Goal: Task Accomplishment & Management: Manage account settings

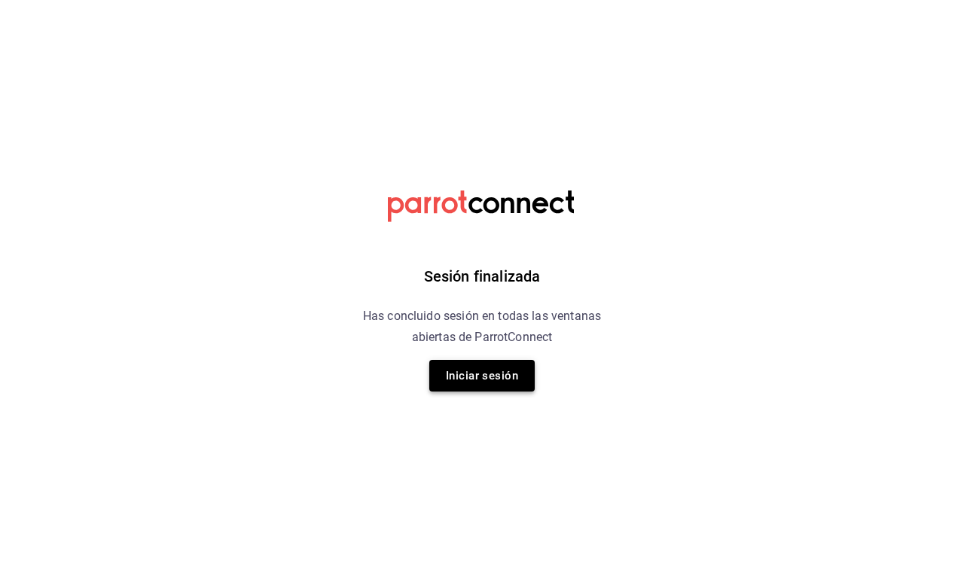
click at [472, 373] on button "Iniciar sesión" at bounding box center [481, 376] width 105 height 32
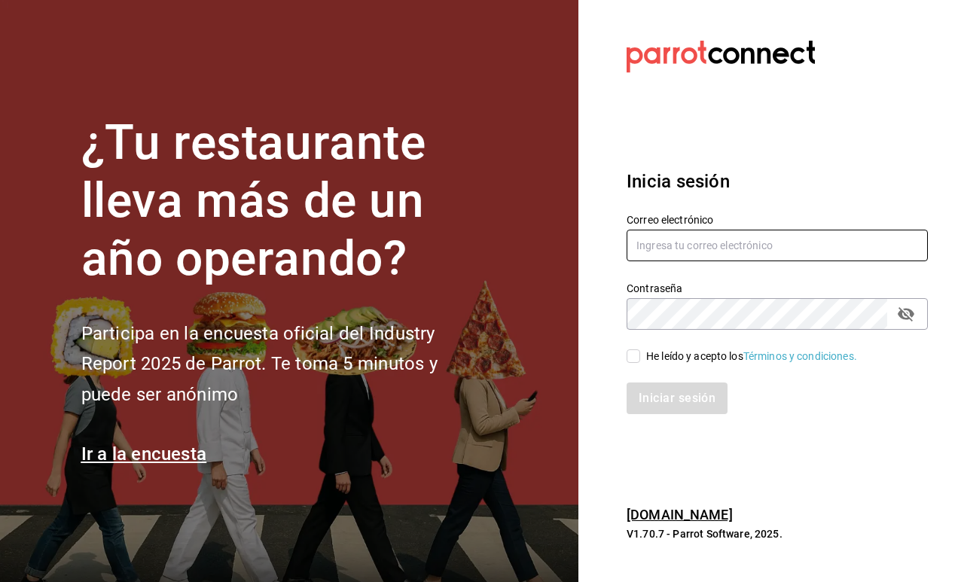
type input "fikagrantostador@gmail.com"
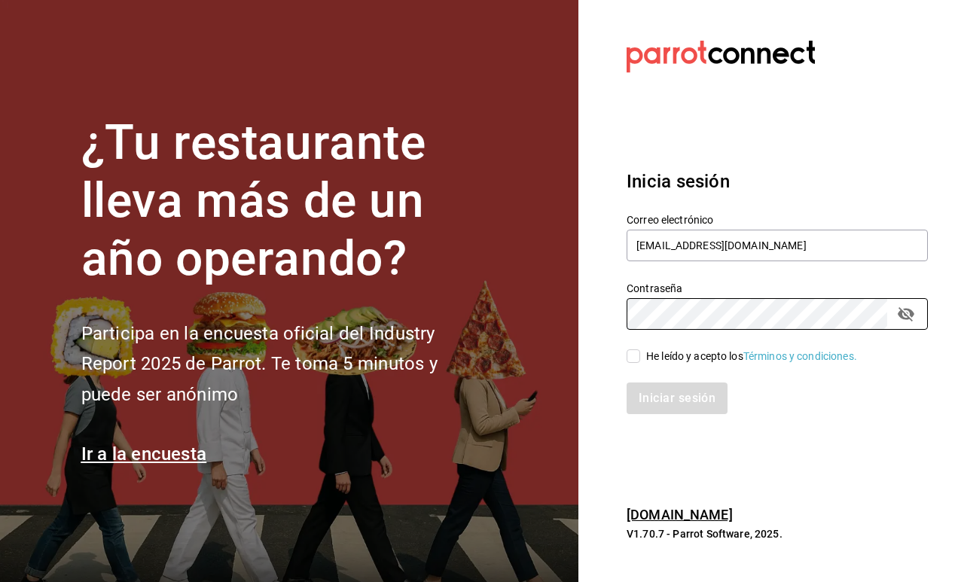
click at [636, 354] on input "He leído y acepto los Términos y condiciones." at bounding box center [634, 356] width 14 height 14
checkbox input "true"
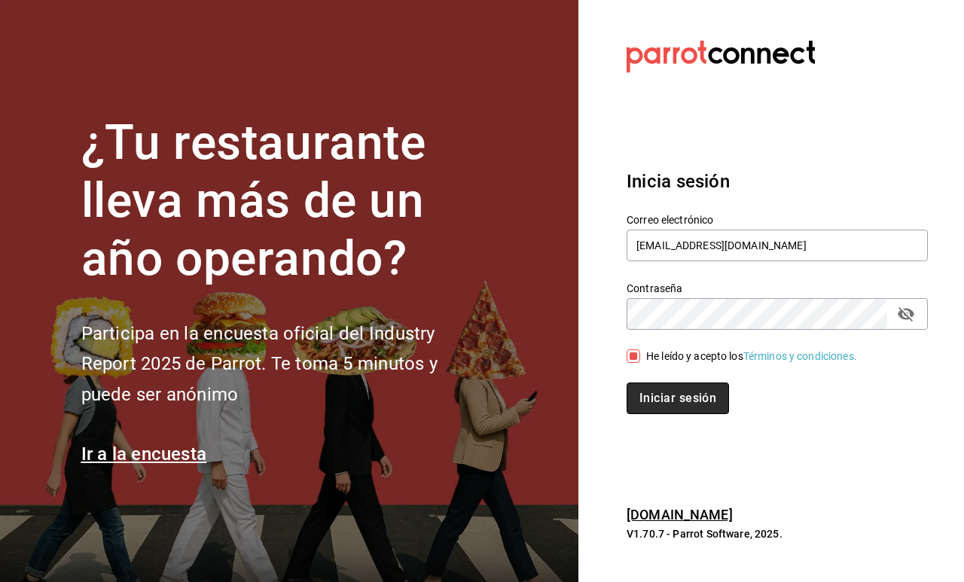
click at [655, 399] on button "Iniciar sesión" at bounding box center [678, 399] width 102 height 32
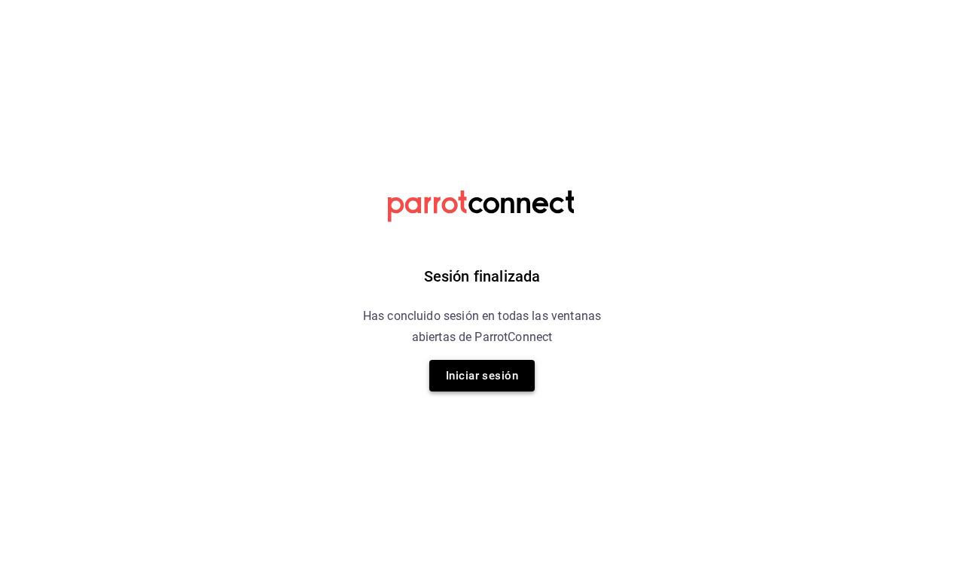
click at [509, 368] on button "Iniciar sesión" at bounding box center [481, 376] width 105 height 32
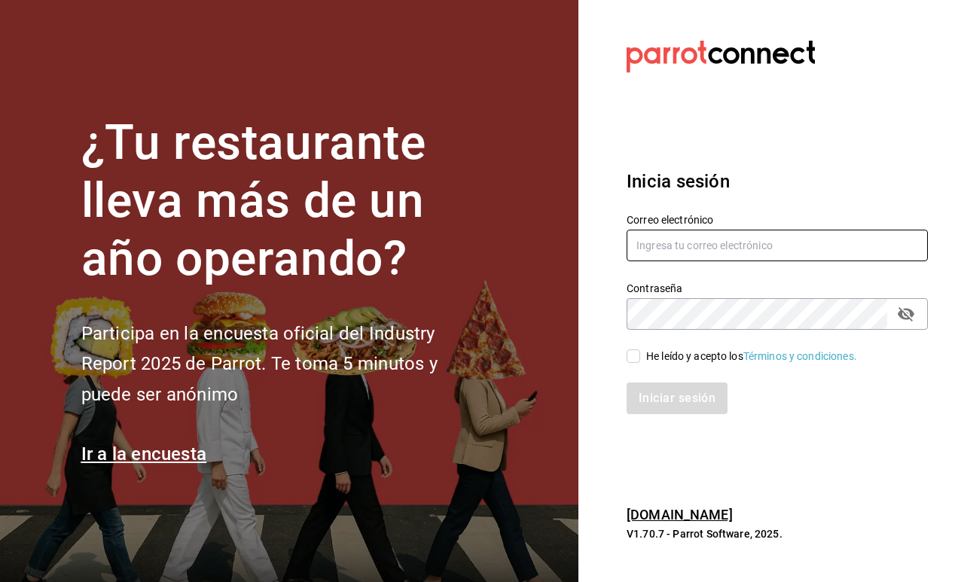
type input "fikagrantostador@gmail.com"
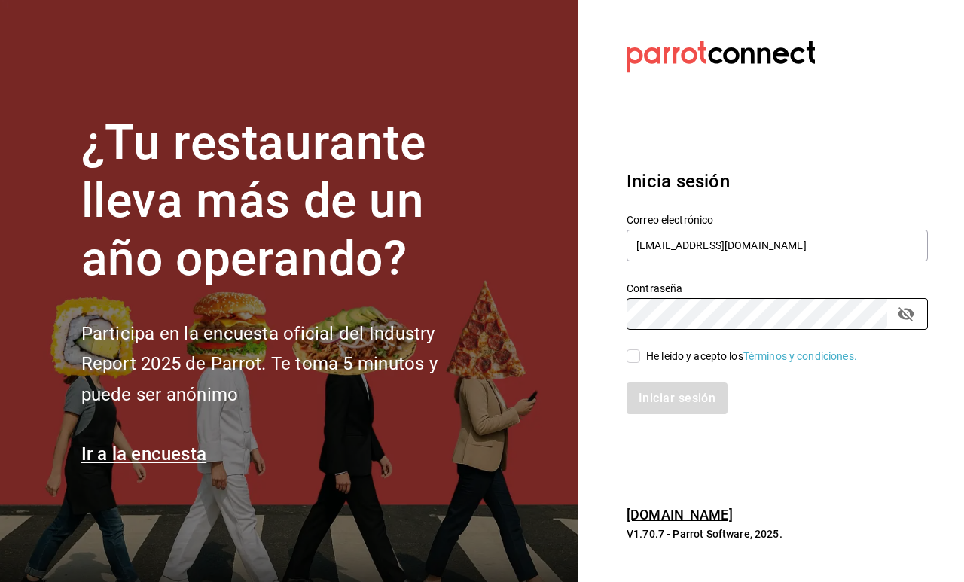
click at [642, 357] on span "He leído y acepto los Términos y condiciones." at bounding box center [748, 357] width 217 height 16
click at [640, 357] on input "He leído y acepto los Términos y condiciones." at bounding box center [634, 356] width 14 height 14
checkbox input "true"
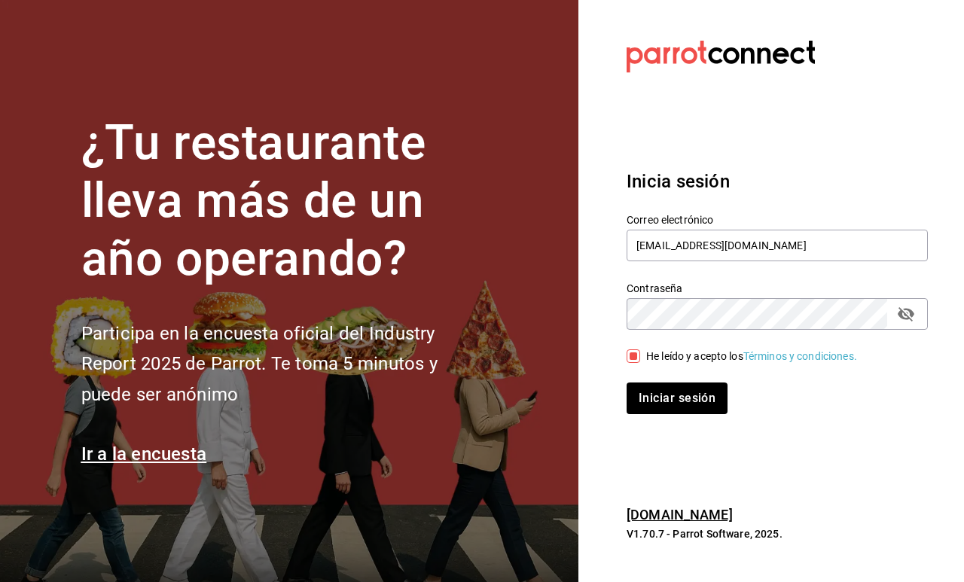
click at [652, 380] on div "Iniciar sesión" at bounding box center [768, 390] width 319 height 50
click at [659, 414] on div "Inicia sesión Correo electrónico fikagrantostador@gmail.com Contraseña Contrase…" at bounding box center [777, 291] width 301 height 282
click at [659, 405] on button "Iniciar sesión" at bounding box center [678, 399] width 102 height 32
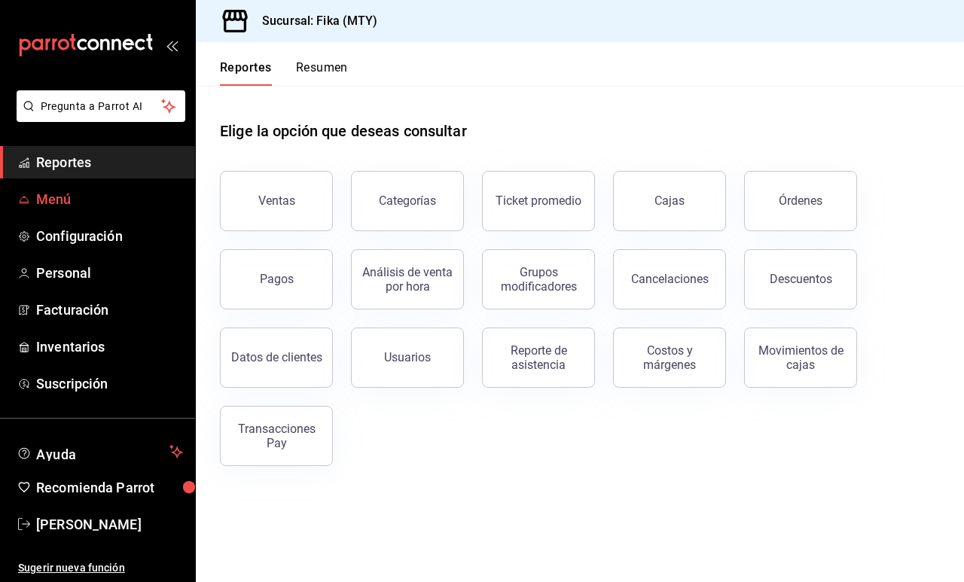
click at [111, 194] on span "Menú" at bounding box center [109, 199] width 147 height 20
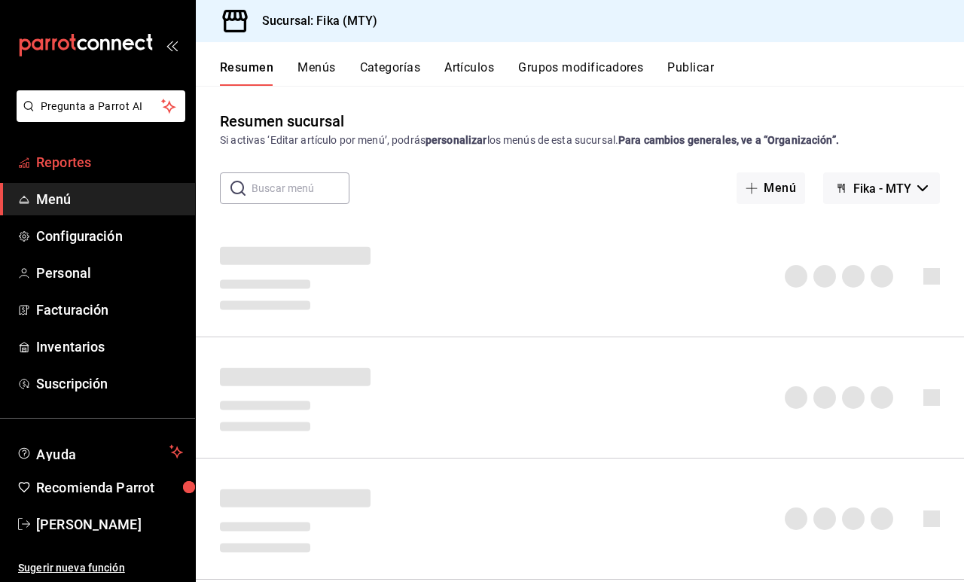
click at [124, 155] on span "Reportes" at bounding box center [109, 162] width 147 height 20
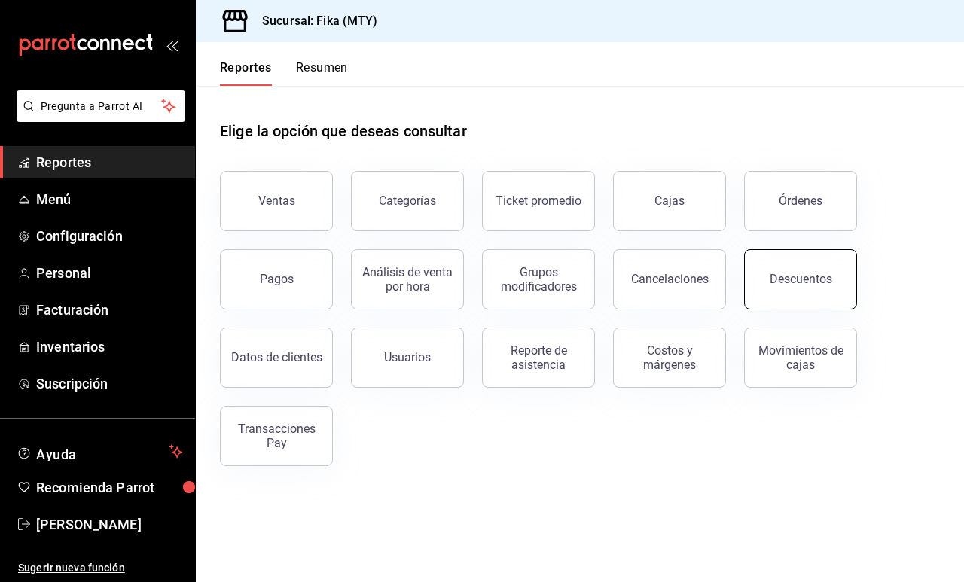
click at [781, 296] on button "Descuentos" at bounding box center [800, 279] width 113 height 60
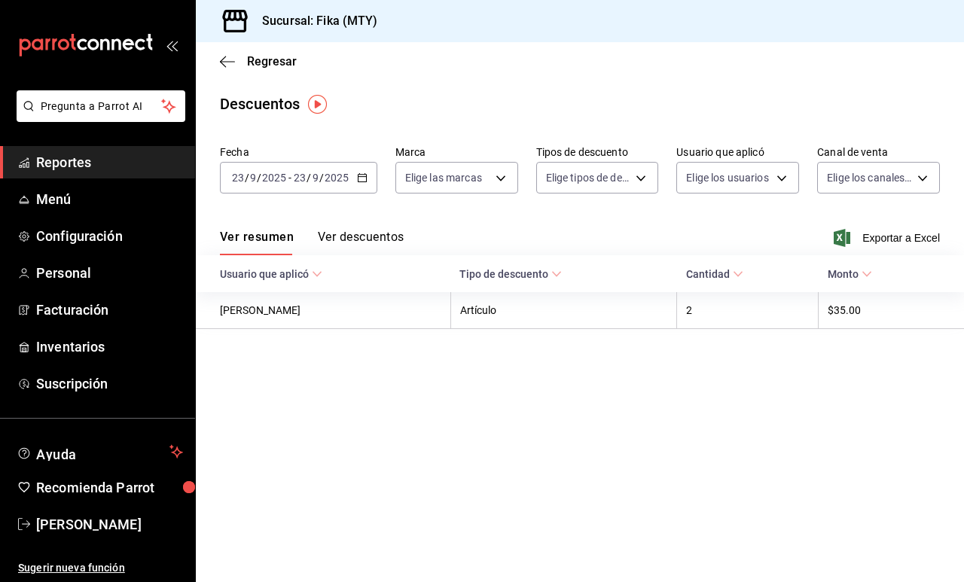
click at [746, 274] on th "Cantidad" at bounding box center [748, 273] width 142 height 37
click at [704, 290] on th "Cantidad" at bounding box center [748, 273] width 142 height 37
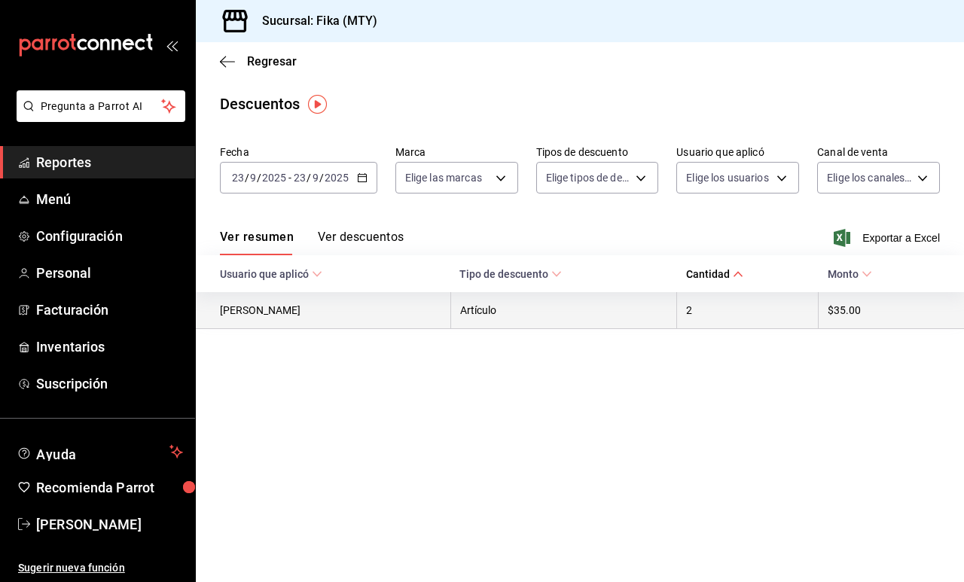
click at [704, 315] on th "2" at bounding box center [748, 310] width 142 height 37
click at [855, 328] on th "$35.00" at bounding box center [892, 310] width 146 height 37
click at [855, 316] on th "$35.00" at bounding box center [892, 310] width 146 height 37
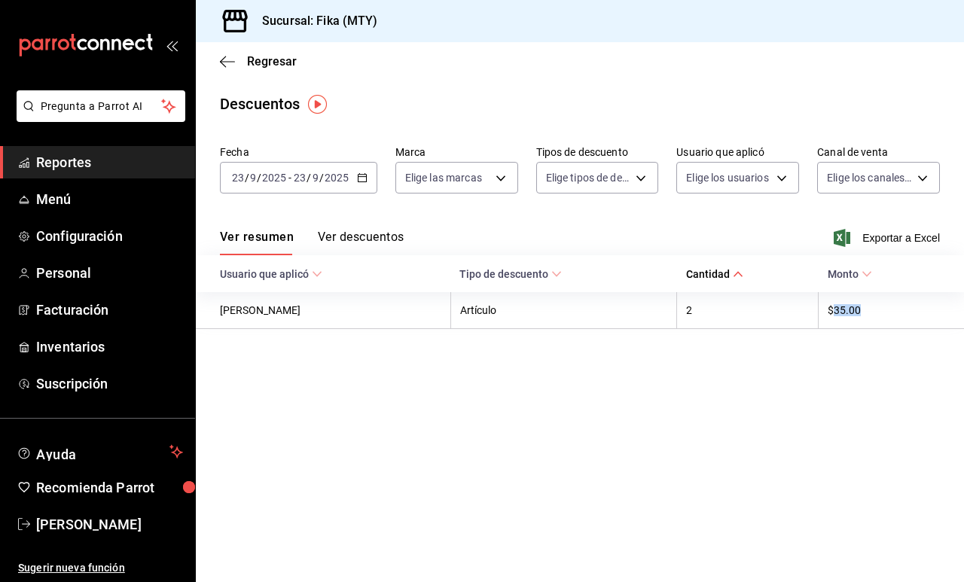
click at [383, 233] on button "Ver descuentos" at bounding box center [361, 243] width 86 height 26
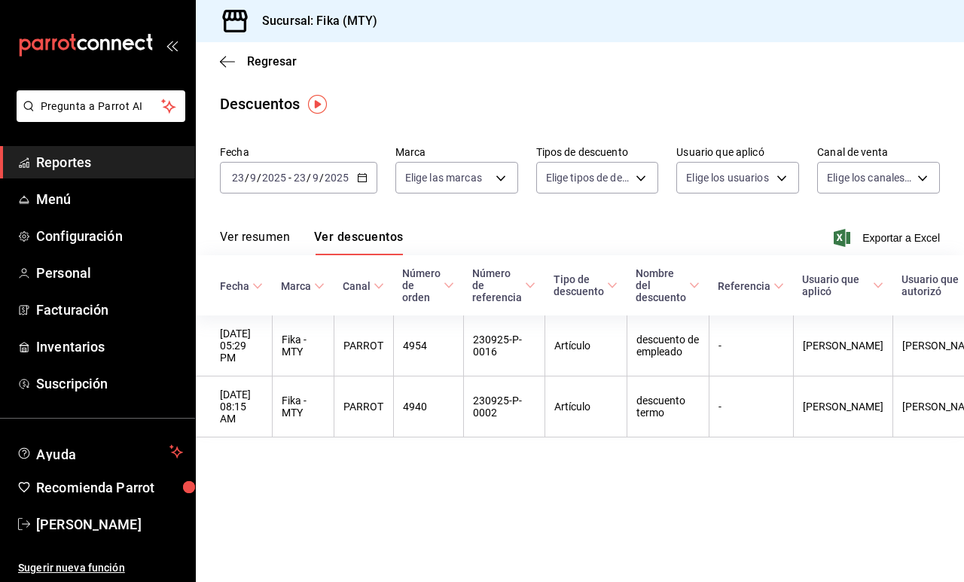
click at [363, 179] on icon "button" at bounding box center [362, 177] width 11 height 11
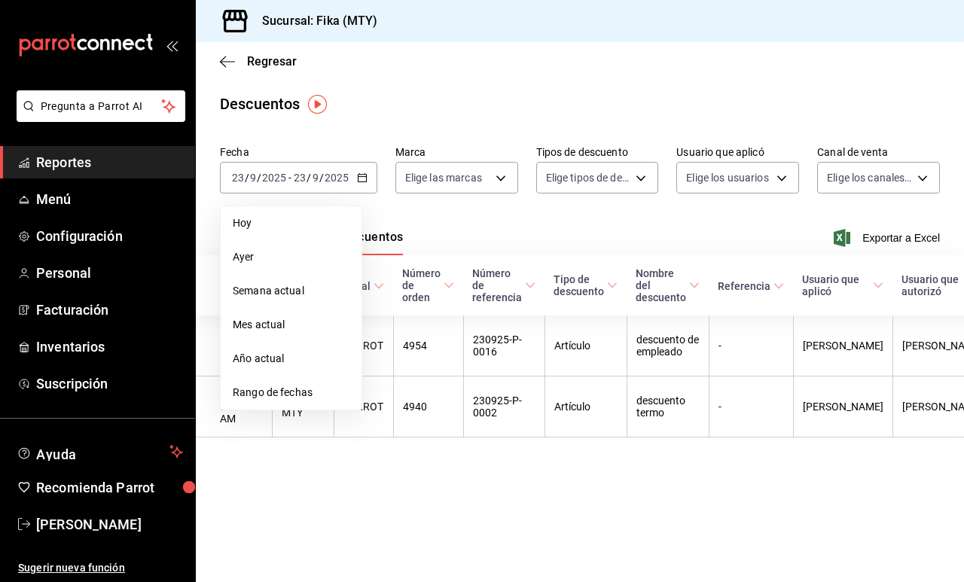
click at [427, 212] on div "Ver resumen Ver descuentos Exportar a Excel" at bounding box center [580, 234] width 768 height 44
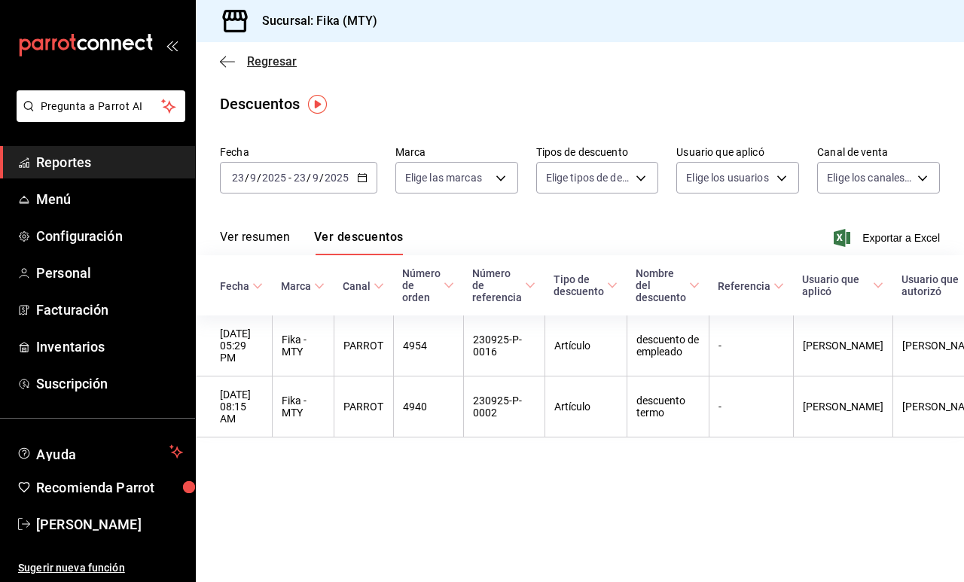
click at [223, 62] on icon "button" at bounding box center [227, 61] width 15 height 1
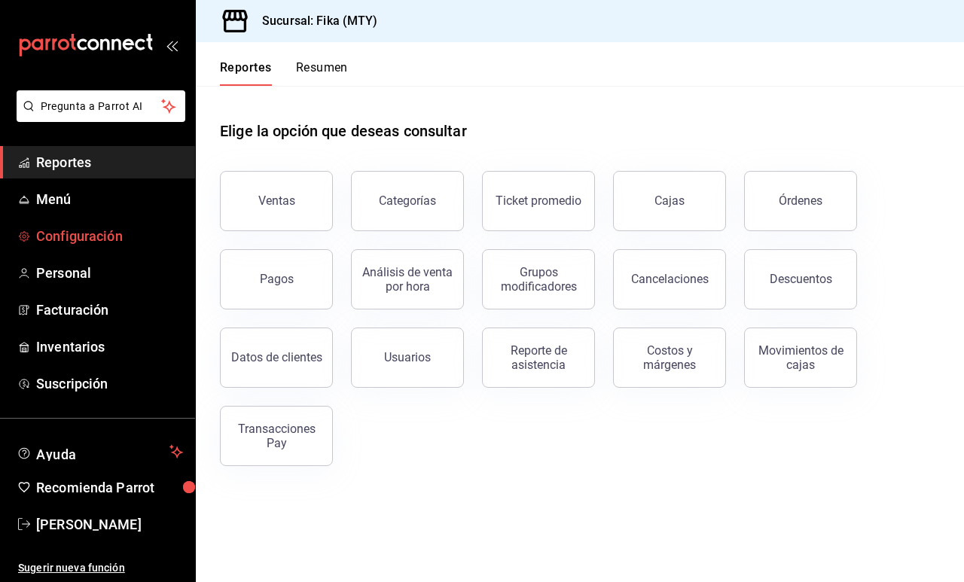
click at [105, 236] on span "Configuración" at bounding box center [109, 236] width 147 height 20
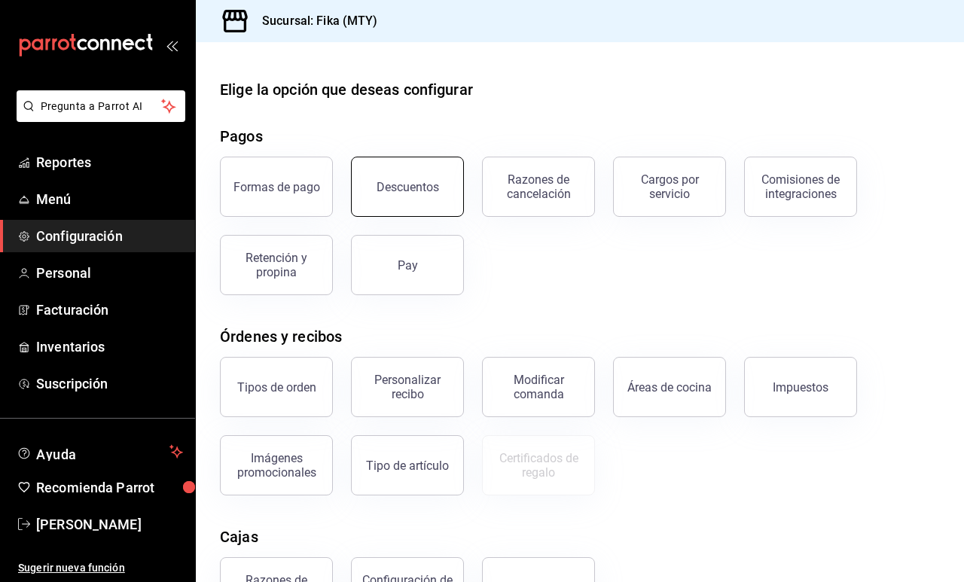
click at [385, 176] on button "Descuentos" at bounding box center [407, 187] width 113 height 60
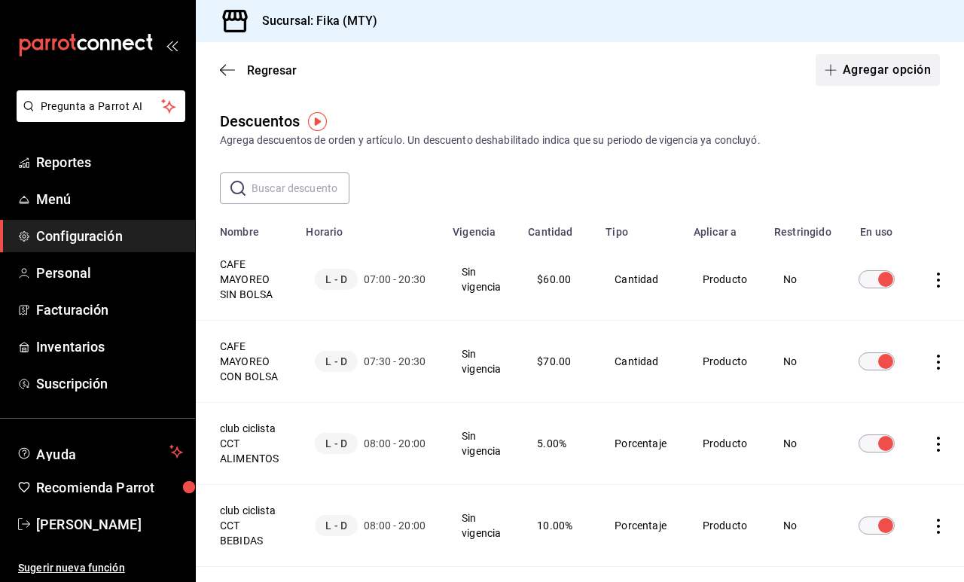
click at [871, 73] on button "Agregar opción" at bounding box center [878, 70] width 124 height 32
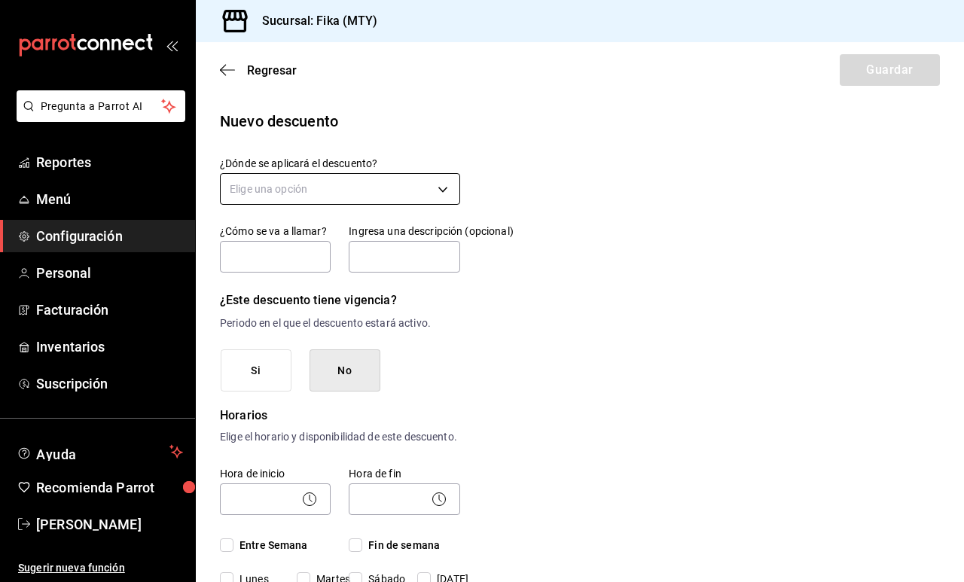
click at [438, 191] on body "Pregunta a Parrot AI Reportes Menú Configuración Personal Facturación Inventari…" at bounding box center [482, 291] width 964 height 582
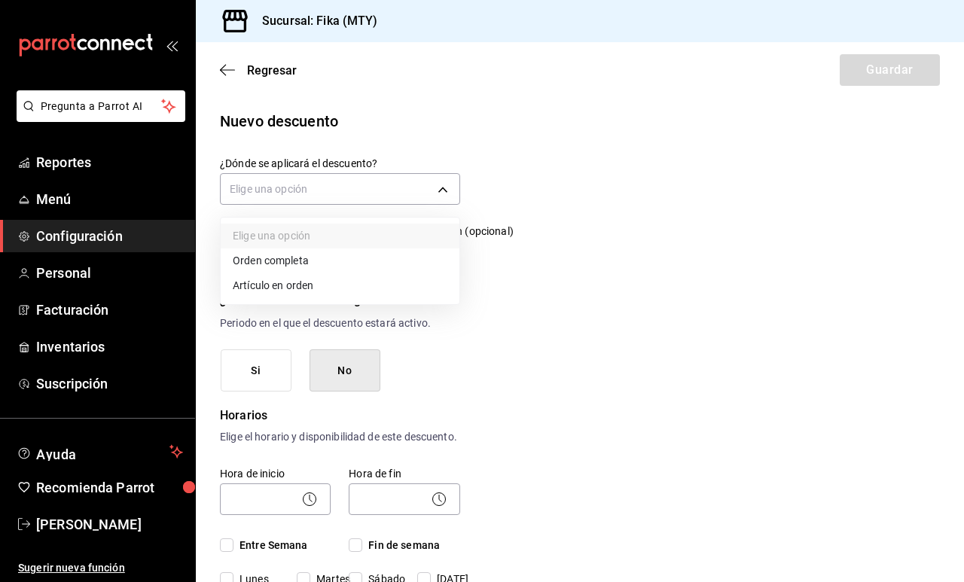
click at [350, 255] on li "Orden completa" at bounding box center [340, 261] width 239 height 25
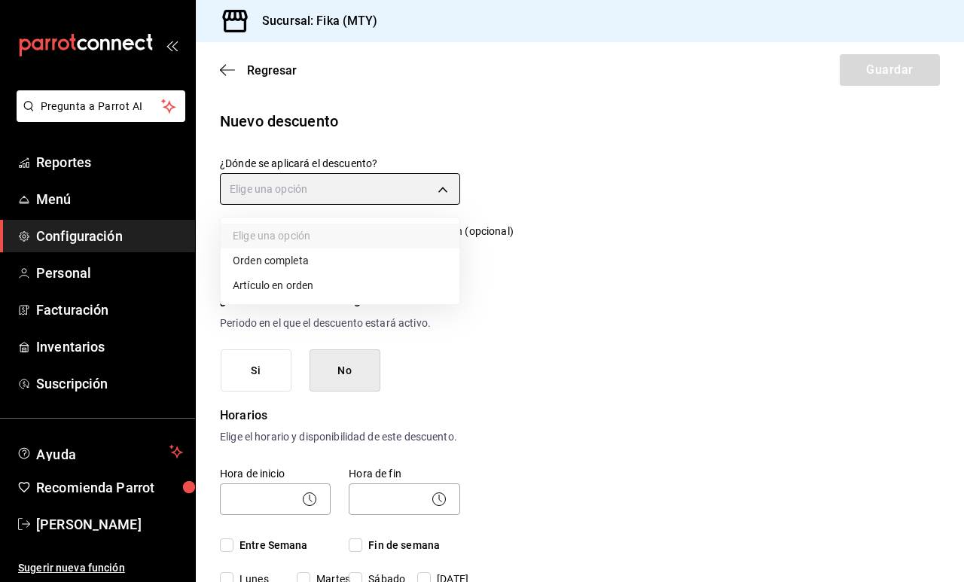
type input "ORDER"
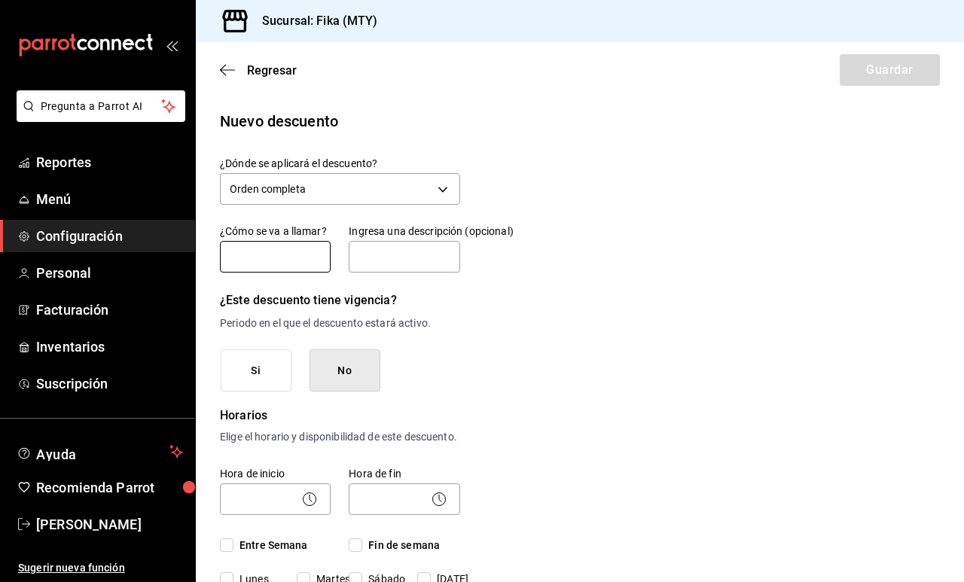
click at [286, 266] on input "text" at bounding box center [275, 257] width 111 height 32
drag, startPoint x: 331, startPoint y: 264, endPoint x: 132, endPoint y: 249, distance: 200.1
click at [131, 249] on div "Pregunta a Parrot AI Reportes Menú Configuración Personal Facturación Inventari…" at bounding box center [482, 291] width 964 height 582
type input "d"
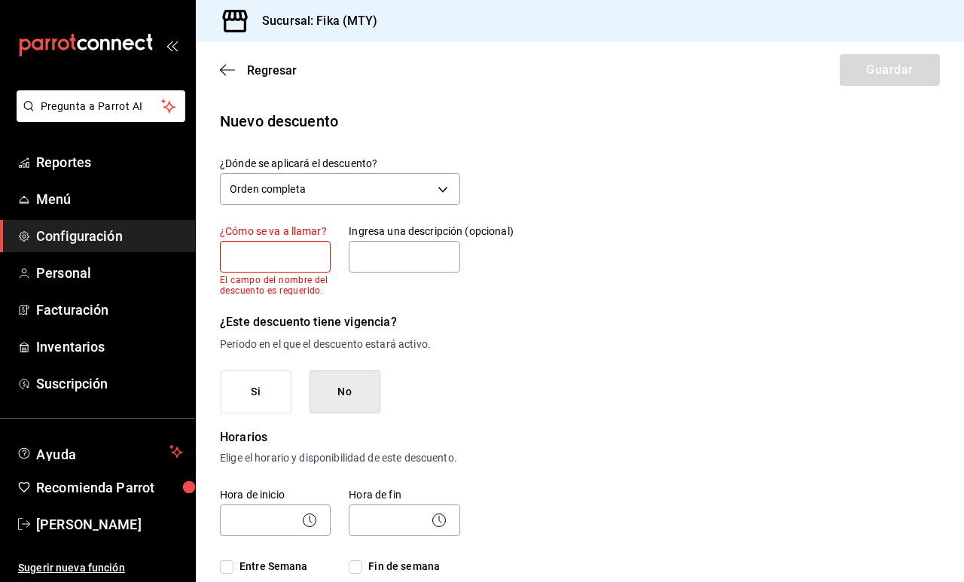
type input "c"
type input "d"
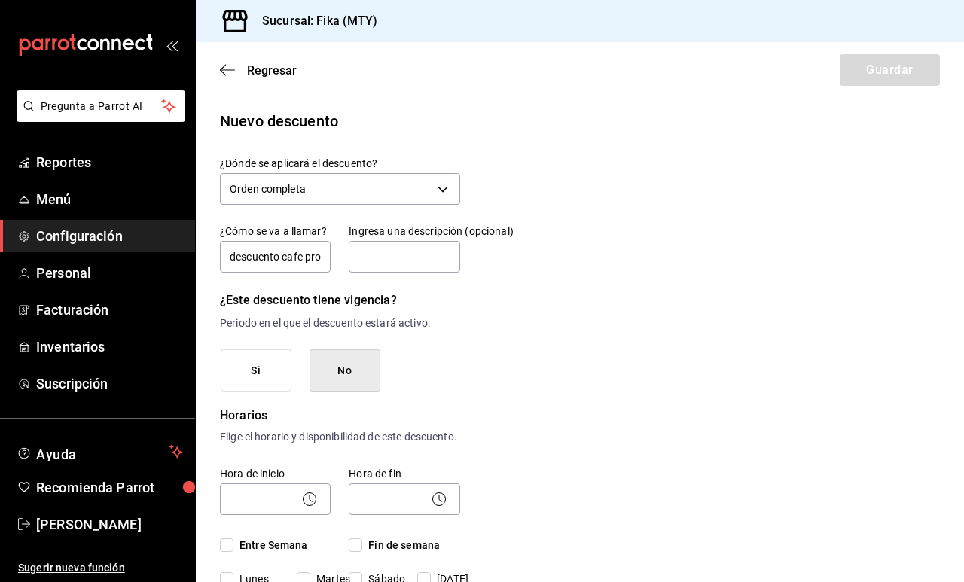
click at [432, 290] on h6 "¿Este descuento tiene vigencia?" at bounding box center [340, 300] width 240 height 21
click at [307, 258] on input "descuento cafe provicional" at bounding box center [275, 257] width 111 height 32
click at [316, 258] on input "descuento cafe provicional" at bounding box center [275, 257] width 111 height 32
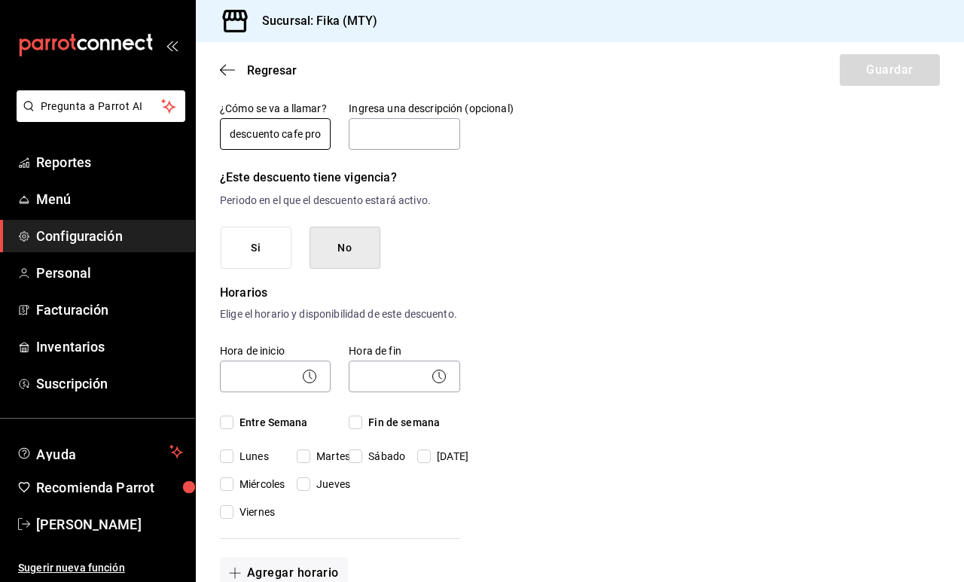
scroll to position [127, 0]
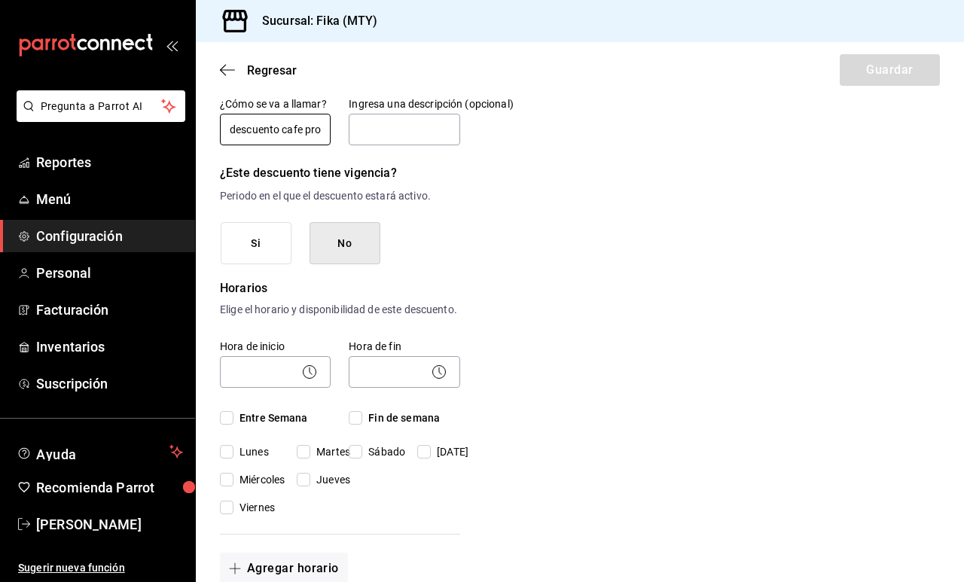
type input "descuento cafe provisional"
click at [276, 249] on button "Si" at bounding box center [256, 243] width 71 height 43
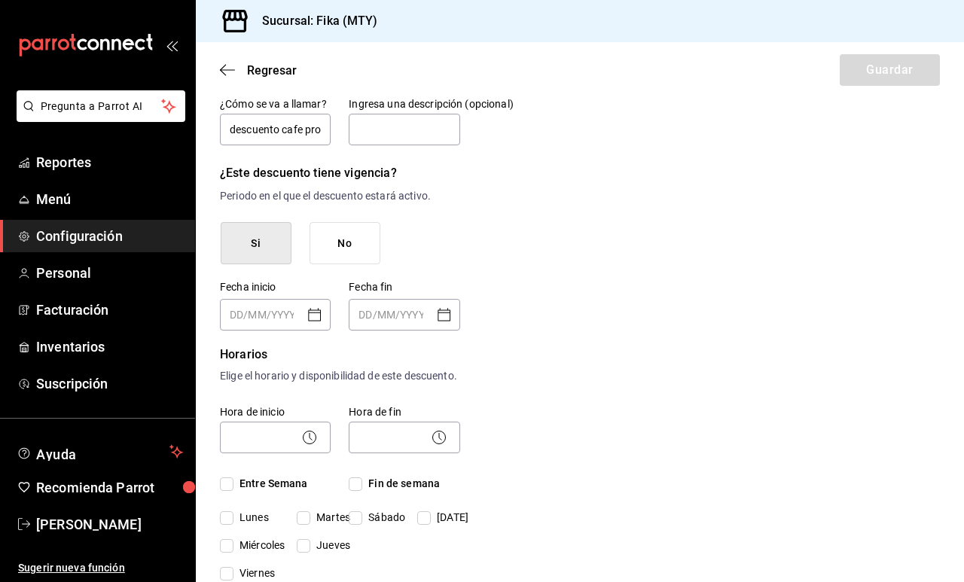
click at [322, 317] on icon "Open calendar" at bounding box center [315, 315] width 18 height 18
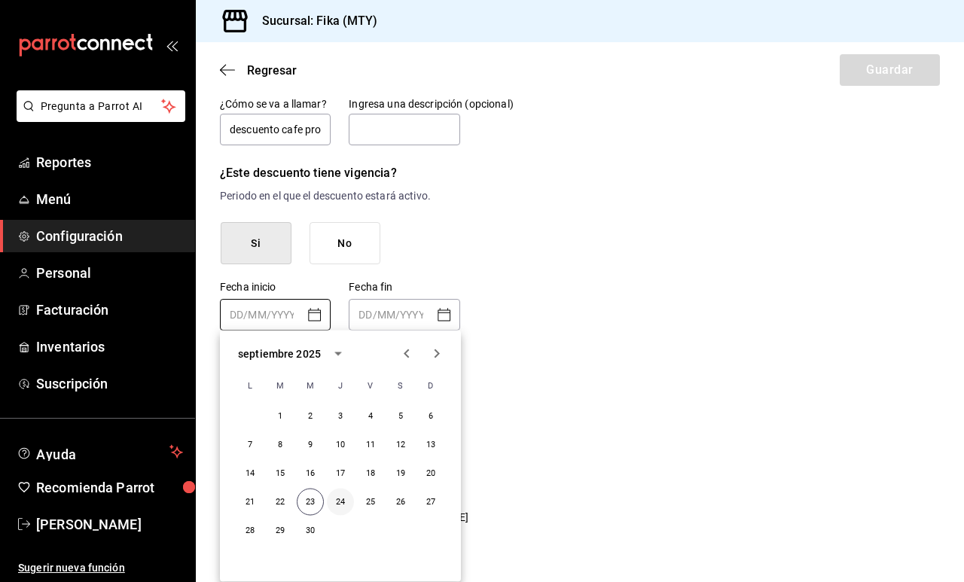
click at [343, 505] on button "24" at bounding box center [340, 502] width 27 height 27
type input "[DATE]"
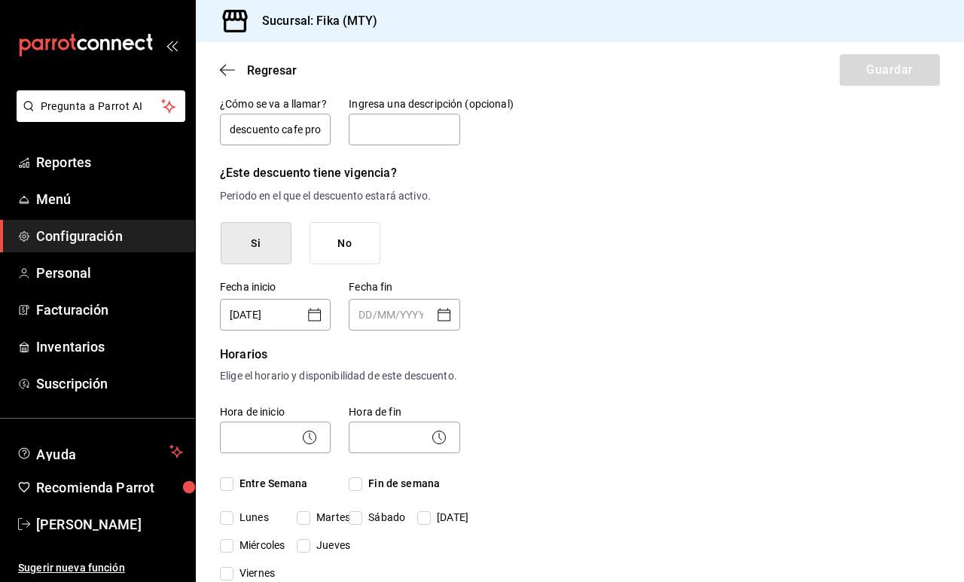
click at [451, 316] on icon "Open calendar" at bounding box center [444, 315] width 18 height 18
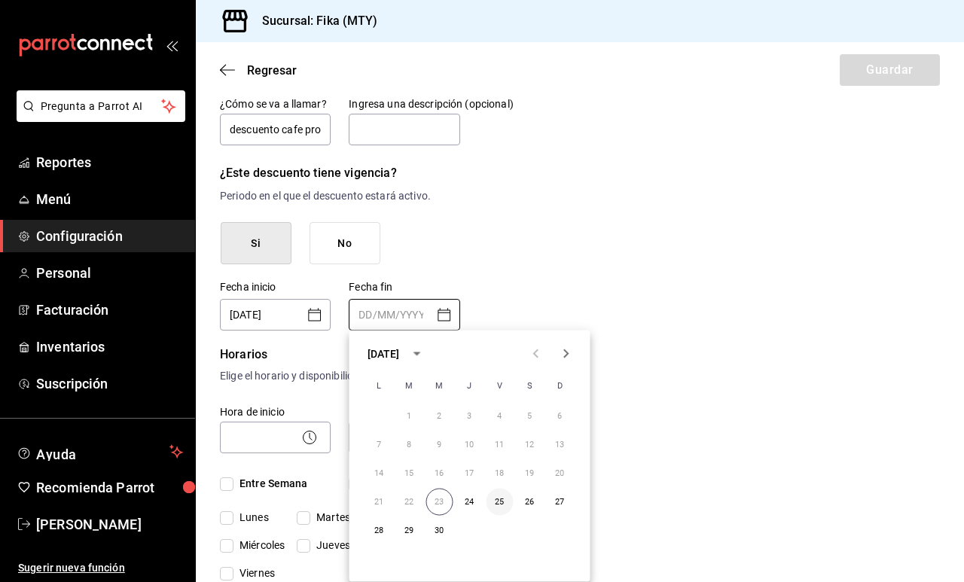
click at [495, 504] on button "25" at bounding box center [500, 502] width 27 height 27
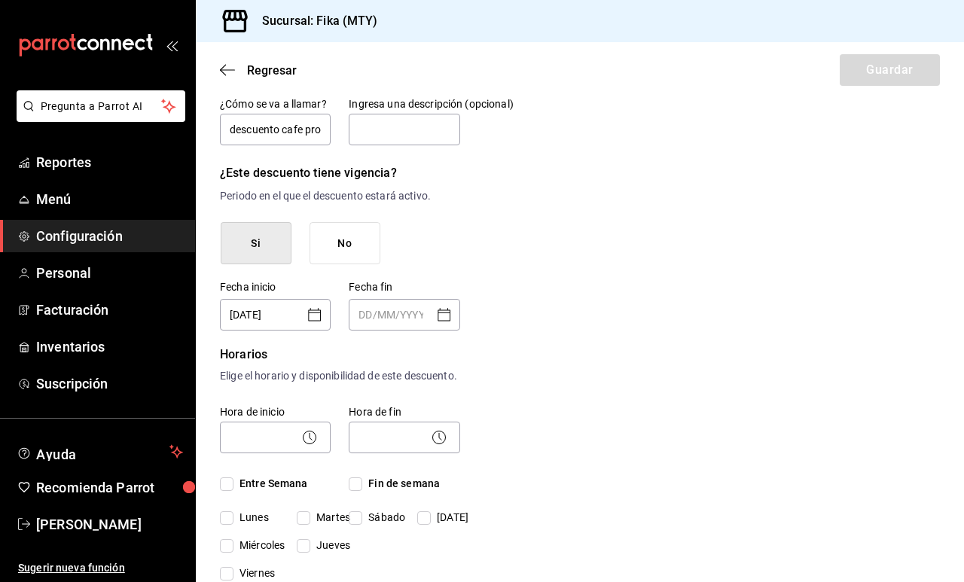
type input "[DATE]"
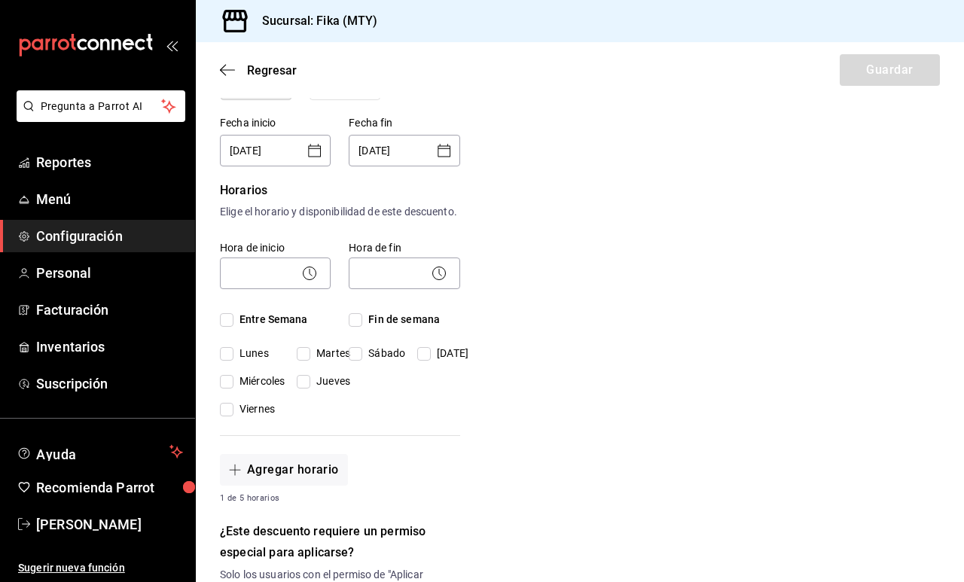
scroll to position [304, 0]
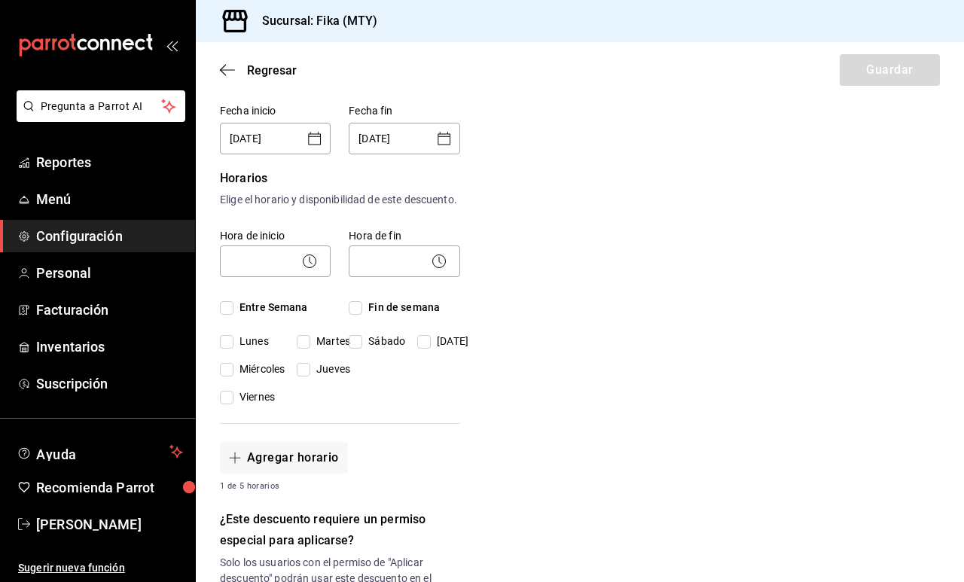
click at [307, 270] on icon at bounding box center [310, 261] width 18 height 18
click at [314, 270] on icon at bounding box center [310, 261] width 18 height 18
click at [307, 270] on icon at bounding box center [310, 261] width 18 height 18
click at [440, 270] on icon at bounding box center [439, 261] width 18 height 18
click at [298, 316] on span "Entre Semana" at bounding box center [270, 308] width 75 height 16
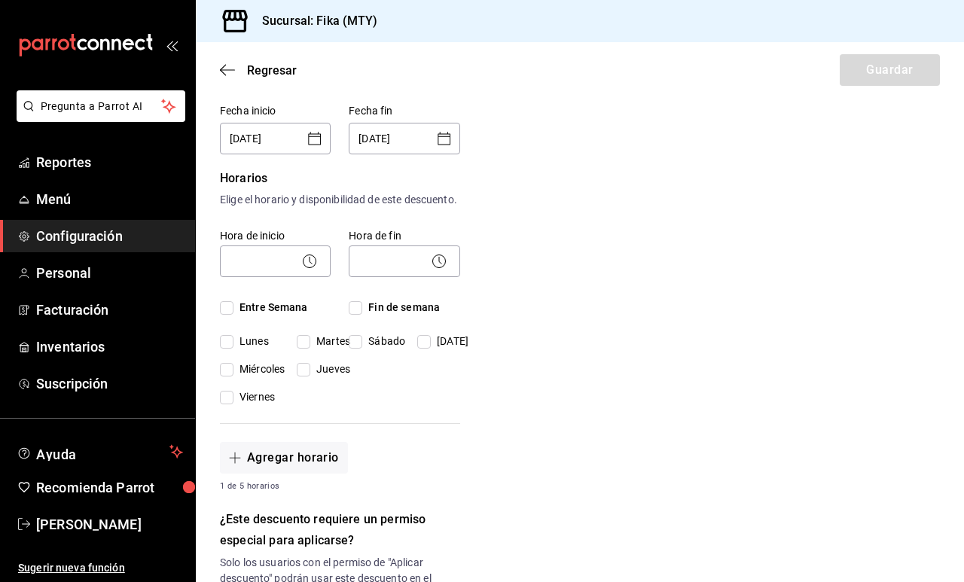
click at [233, 315] on input "Entre Semana" at bounding box center [227, 308] width 14 height 14
checkbox input "true"
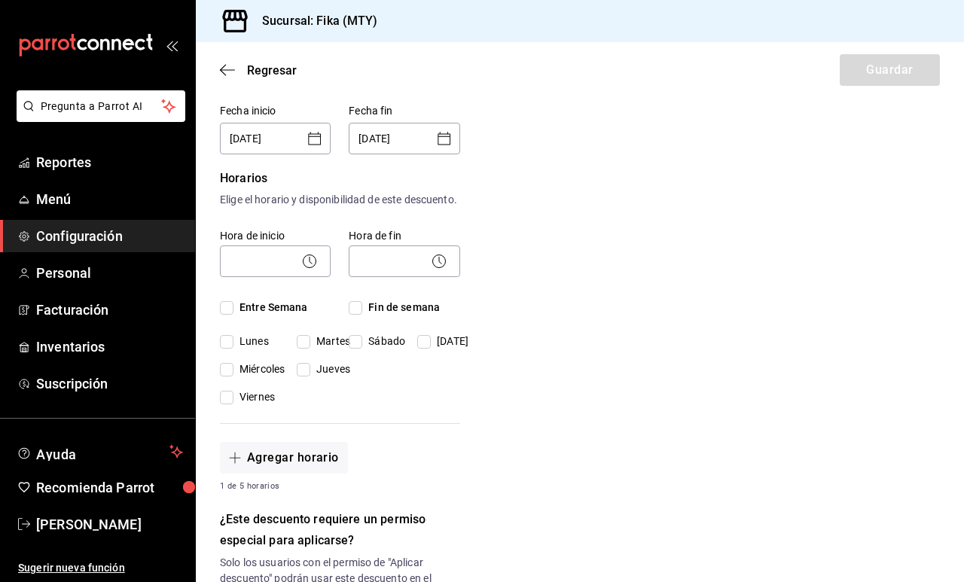
checkbox input "true"
click at [384, 316] on span "Fin de semana" at bounding box center [401, 308] width 78 height 16
click at [362, 315] on input "Fin de semana" at bounding box center [356, 308] width 14 height 14
checkbox input "true"
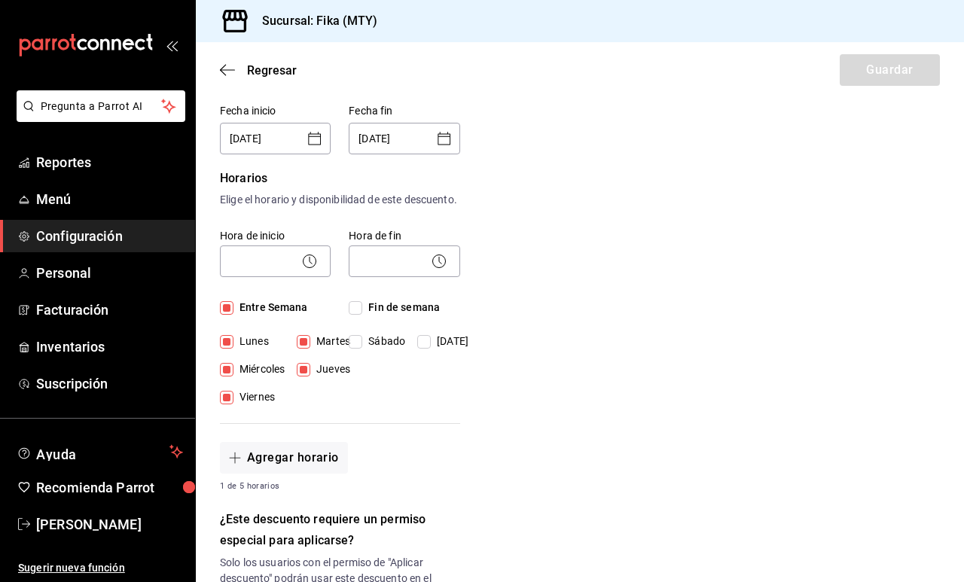
checkbox input "true"
click at [316, 270] on icon at bounding box center [310, 261] width 18 height 18
click at [311, 270] on icon at bounding box center [310, 261] width 18 height 18
click at [284, 316] on span "Entre Semana" at bounding box center [270, 308] width 75 height 16
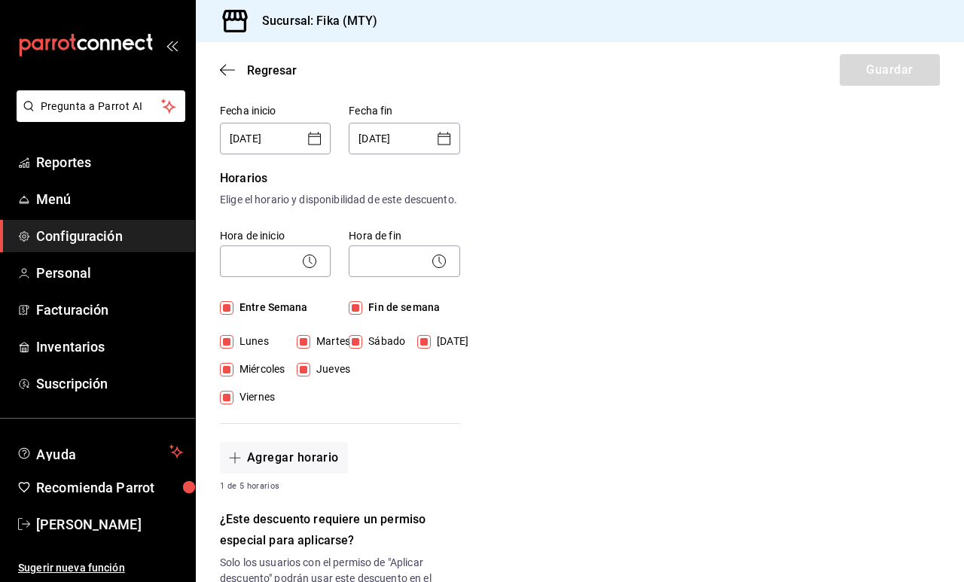
click at [233, 315] on input "Entre Semana" at bounding box center [227, 308] width 14 height 14
checkbox input "false"
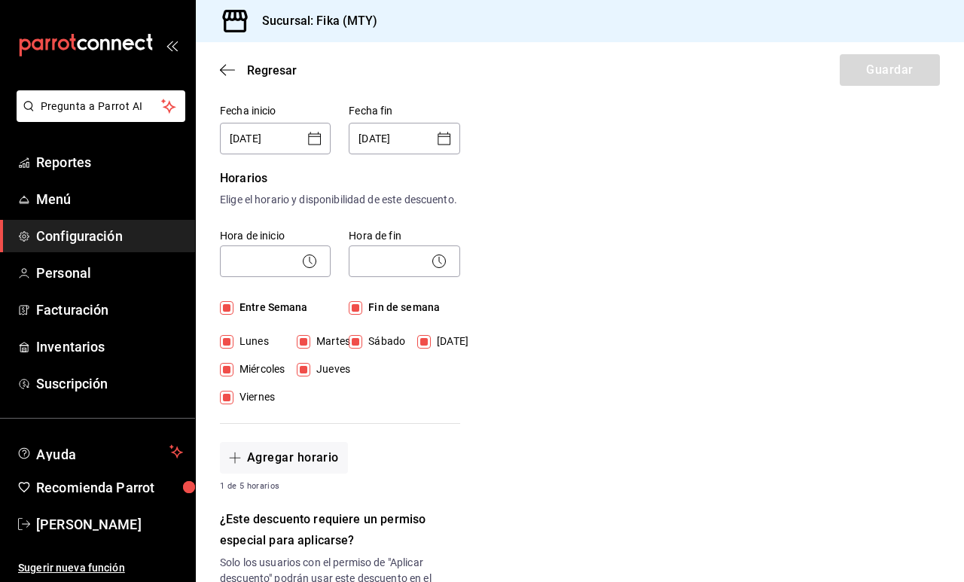
checkbox input "false"
click at [369, 316] on span "Fin de semana" at bounding box center [401, 308] width 78 height 16
click at [362, 315] on input "Fin de semana" at bounding box center [356, 308] width 14 height 14
checkbox input "false"
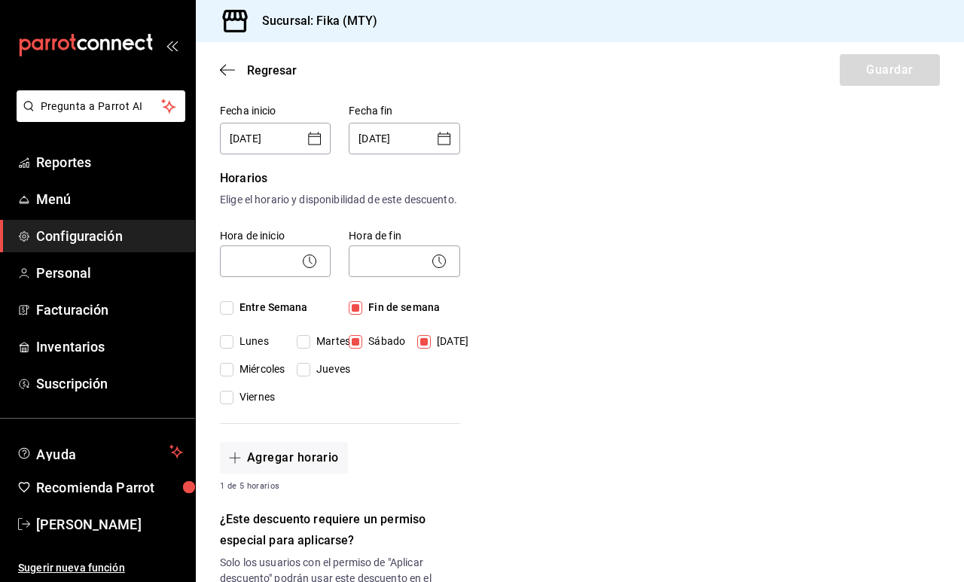
checkbox input "false"
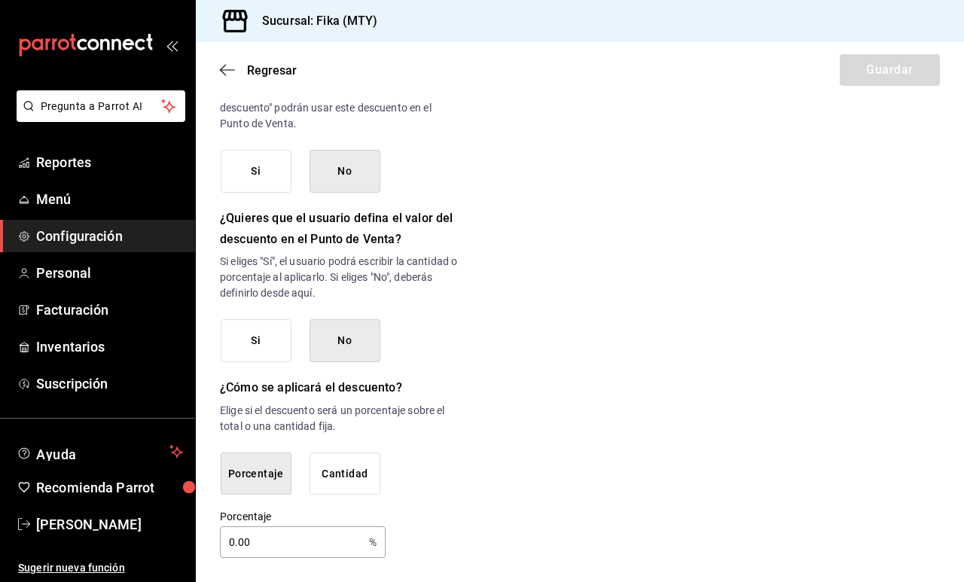
scroll to position [789, 0]
click at [355, 472] on button "Cantidad" at bounding box center [345, 474] width 71 height 43
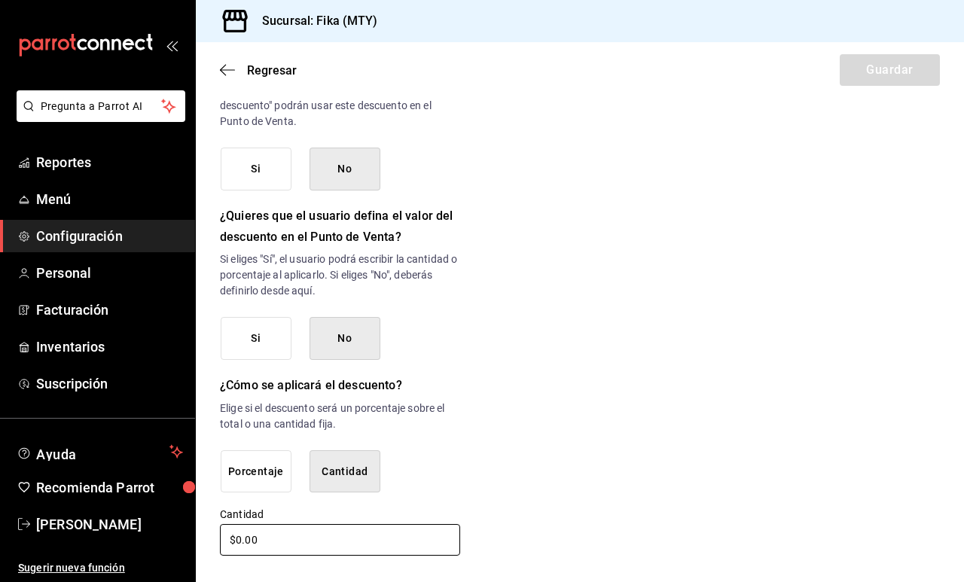
click at [239, 542] on input "$0.00" at bounding box center [340, 540] width 240 height 32
click at [233, 545] on input "$0.00" at bounding box center [340, 540] width 240 height 32
type input "$1000.00"
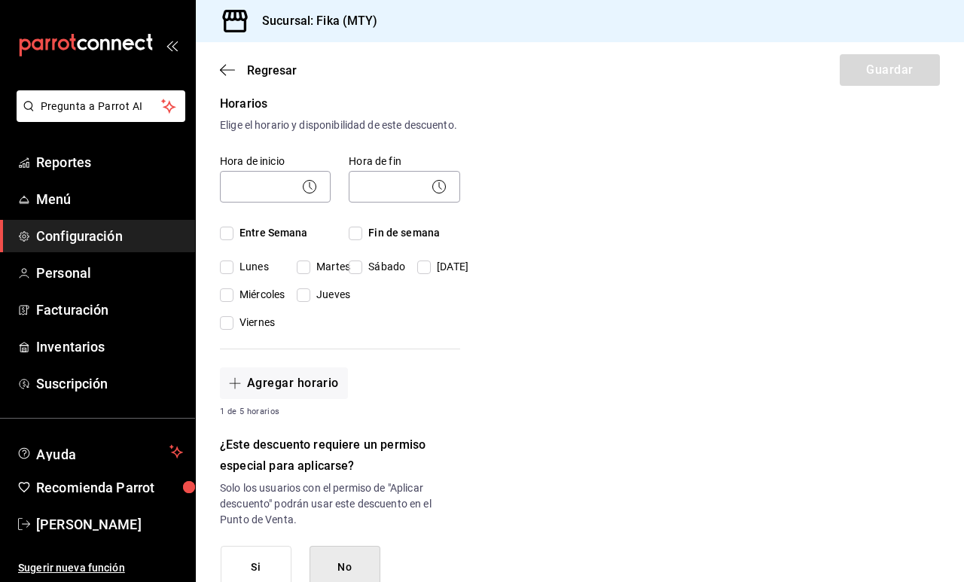
scroll to position [242, 0]
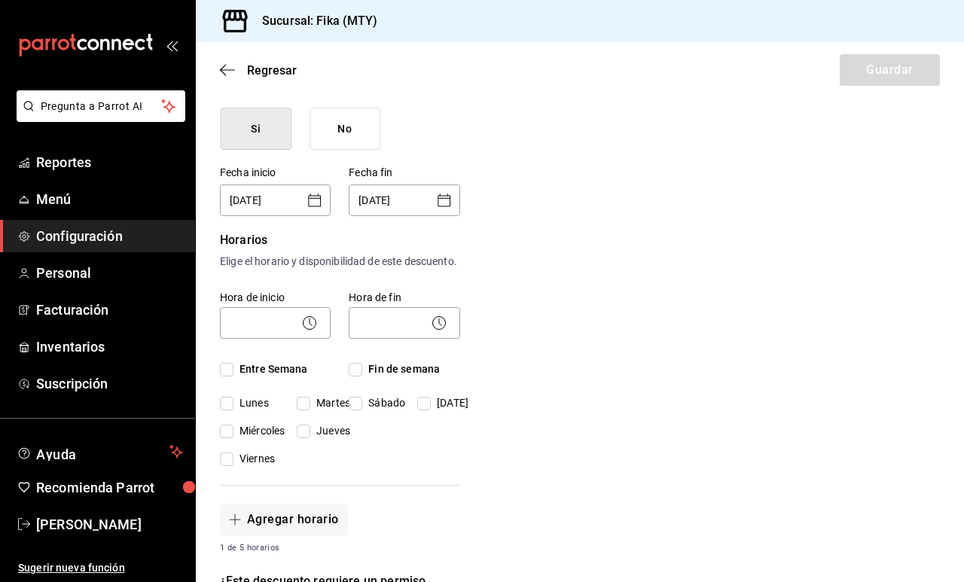
click at [290, 377] on span "Entre Semana" at bounding box center [270, 370] width 75 height 16
click at [233, 377] on input "Entre Semana" at bounding box center [227, 370] width 14 height 14
checkbox input "true"
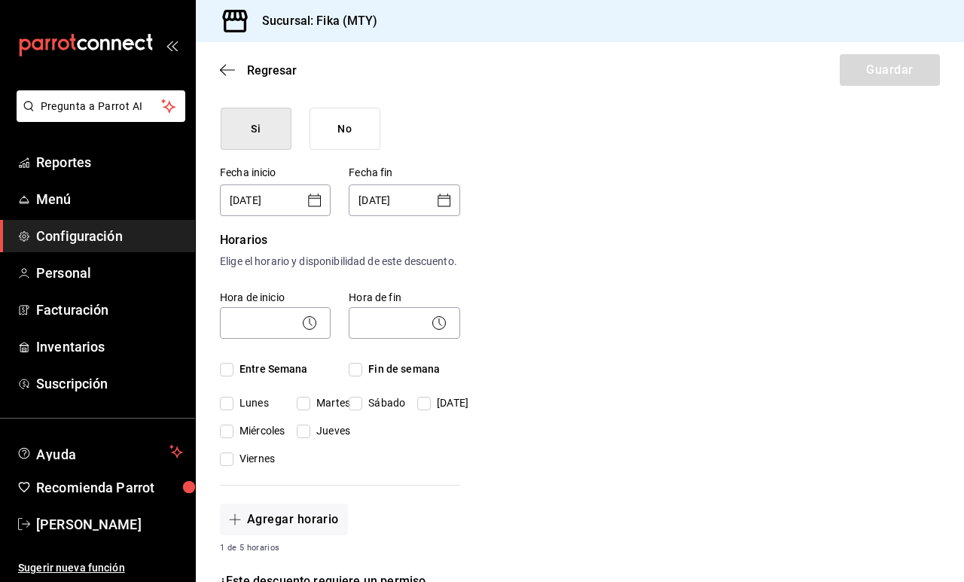
checkbox input "true"
click at [368, 377] on span "Fin de semana" at bounding box center [401, 370] width 78 height 16
click at [362, 377] on input "Fin de semana" at bounding box center [356, 370] width 14 height 14
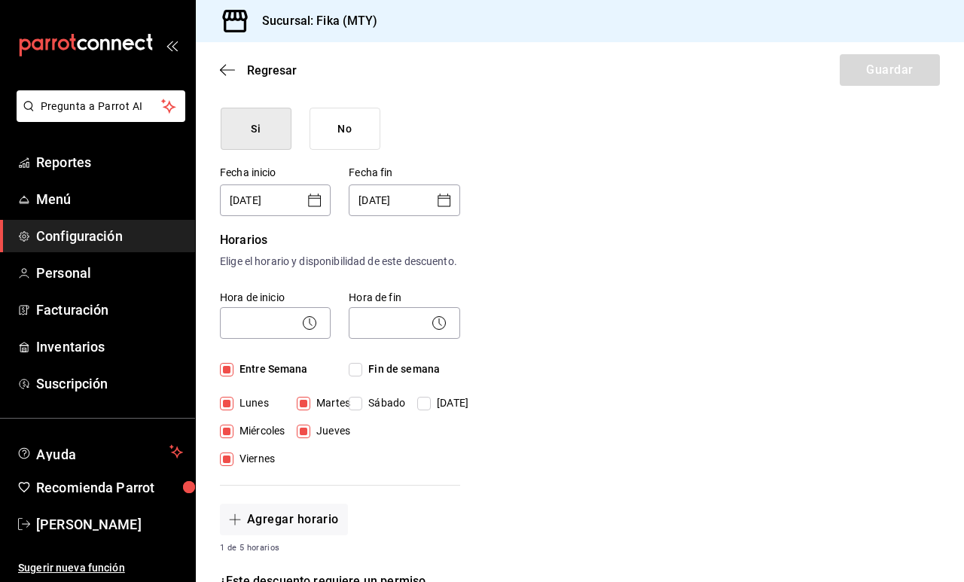
checkbox input "true"
click at [304, 330] on circle at bounding box center [310, 323] width 13 height 13
click at [307, 332] on icon at bounding box center [310, 323] width 18 height 18
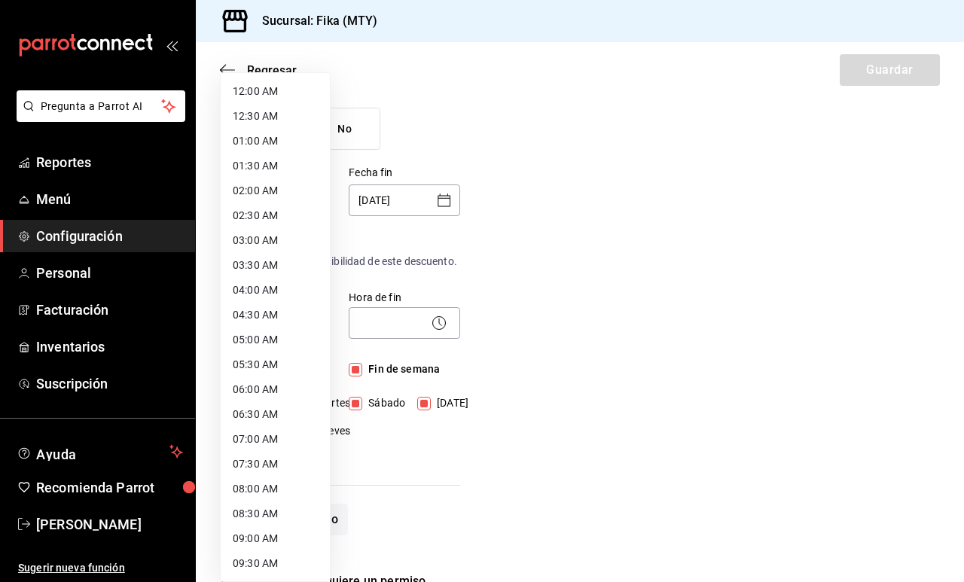
click at [279, 337] on body "Pregunta a Parrot AI Reportes Menú Configuración Personal Facturación Inventari…" at bounding box center [482, 291] width 964 height 582
click at [258, 446] on li "07:00 AM" at bounding box center [275, 439] width 109 height 25
type input "07:00"
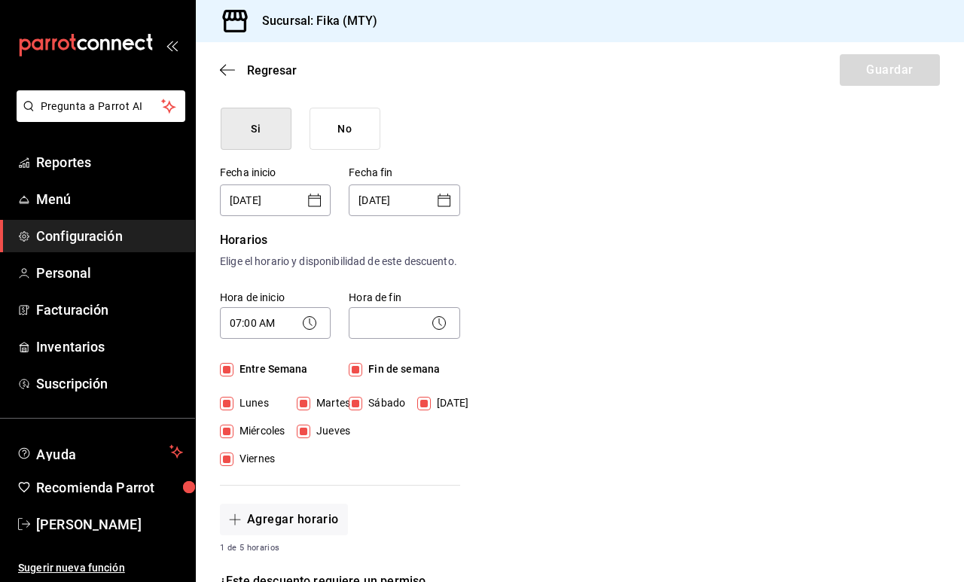
click at [435, 332] on icon at bounding box center [439, 323] width 18 height 18
click at [439, 332] on icon at bounding box center [439, 323] width 18 height 18
click at [441, 332] on icon at bounding box center [439, 323] width 18 height 18
click at [400, 334] on body "Pregunta a Parrot AI Reportes Menú Configuración Personal Facturación Inventari…" at bounding box center [482, 291] width 964 height 582
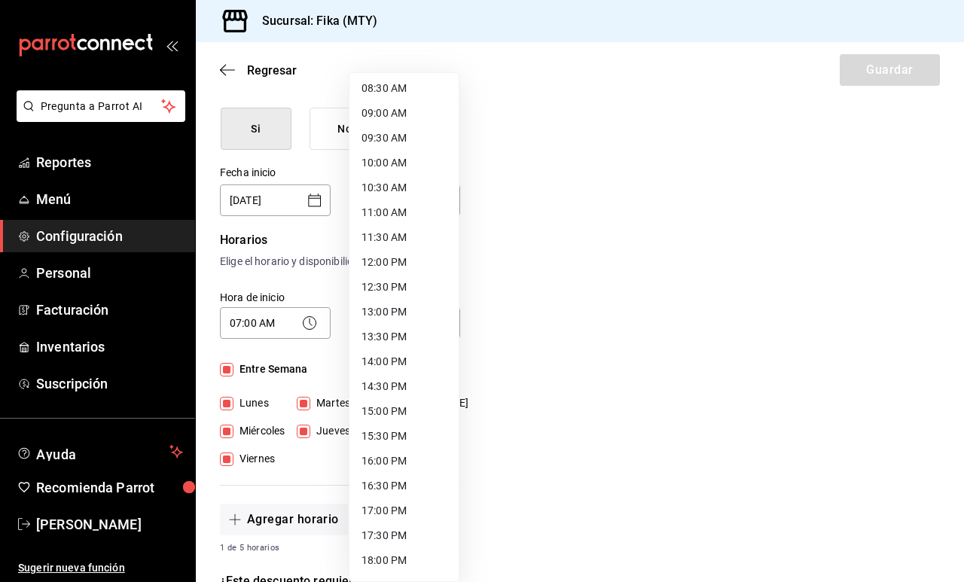
scroll to position [430, 0]
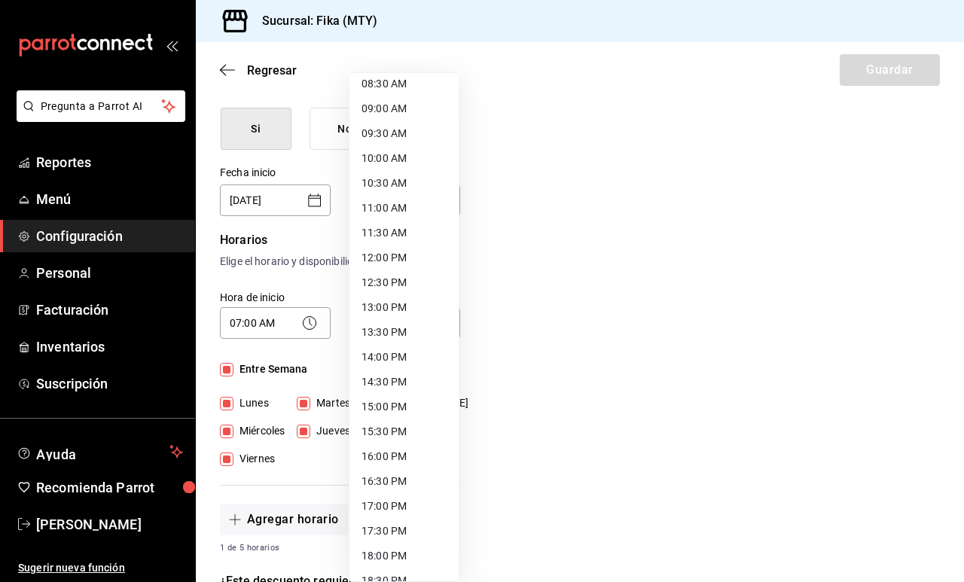
click at [409, 409] on li "15:00 PM" at bounding box center [403, 407] width 109 height 25
type input "15:00"
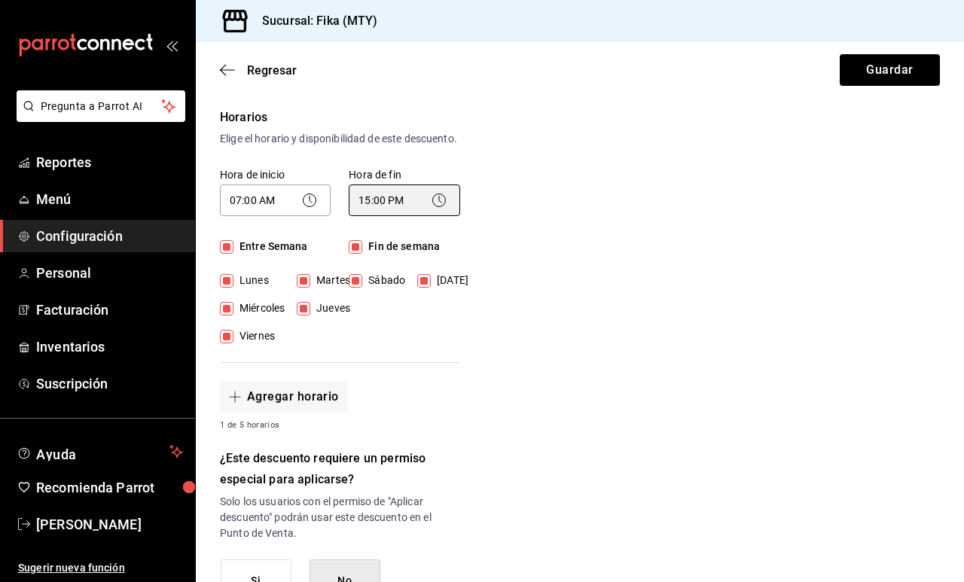
scroll to position [359, 0]
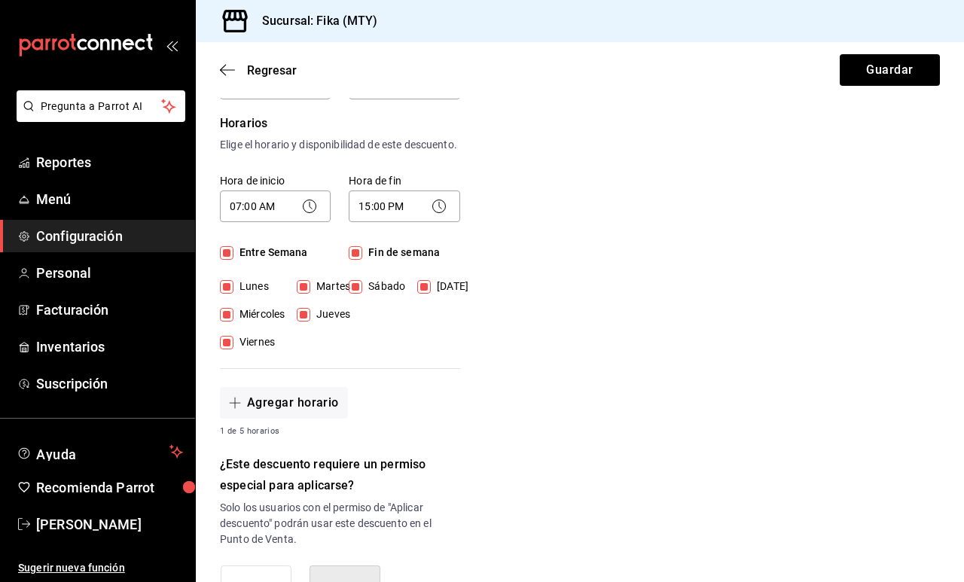
click at [256, 295] on span "Lunes" at bounding box center [250, 287] width 35 height 16
click at [233, 294] on input "Lunes" at bounding box center [227, 287] width 14 height 14
checkbox input "false"
click at [327, 295] on span "Martes" at bounding box center [330, 287] width 40 height 16
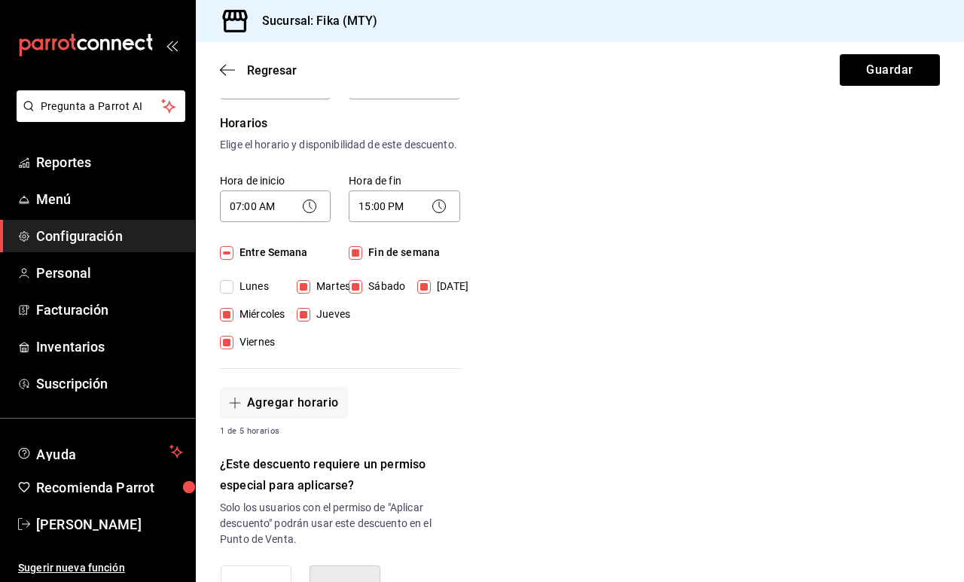
click at [310, 294] on input "Martes" at bounding box center [304, 287] width 14 height 14
checkbox input "false"
click at [361, 294] on input "Sábado" at bounding box center [356, 287] width 14 height 14
checkbox input "false"
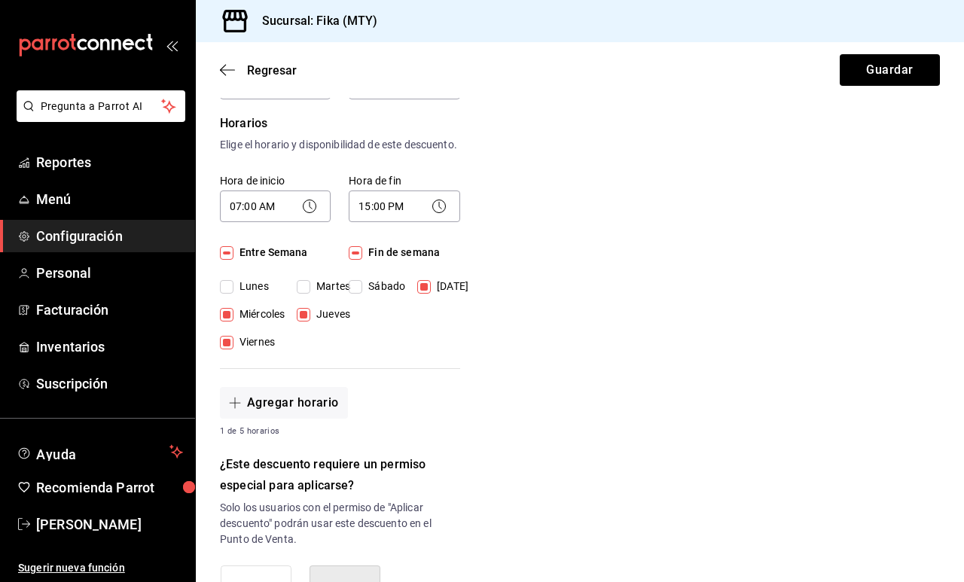
click at [423, 294] on input "[DATE]" at bounding box center [424, 287] width 14 height 14
checkbox input "false"
click at [303, 322] on input "Jueves" at bounding box center [304, 315] width 14 height 14
checkbox input "false"
click at [231, 349] on input "Viernes" at bounding box center [227, 343] width 14 height 14
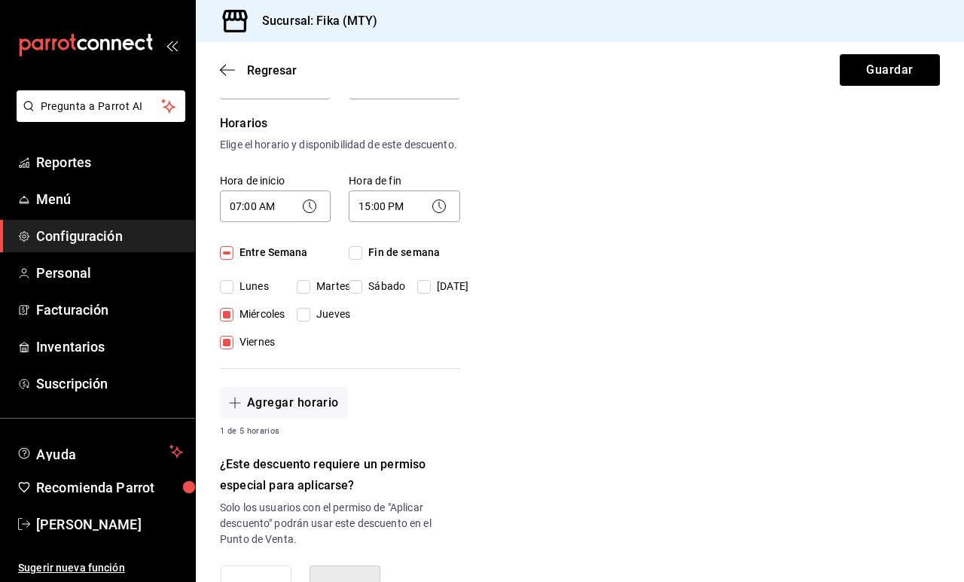
checkbox input "false"
click at [346, 322] on span "Jueves" at bounding box center [330, 315] width 40 height 16
click at [310, 322] on input "Jueves" at bounding box center [304, 315] width 14 height 14
checkbox input "true"
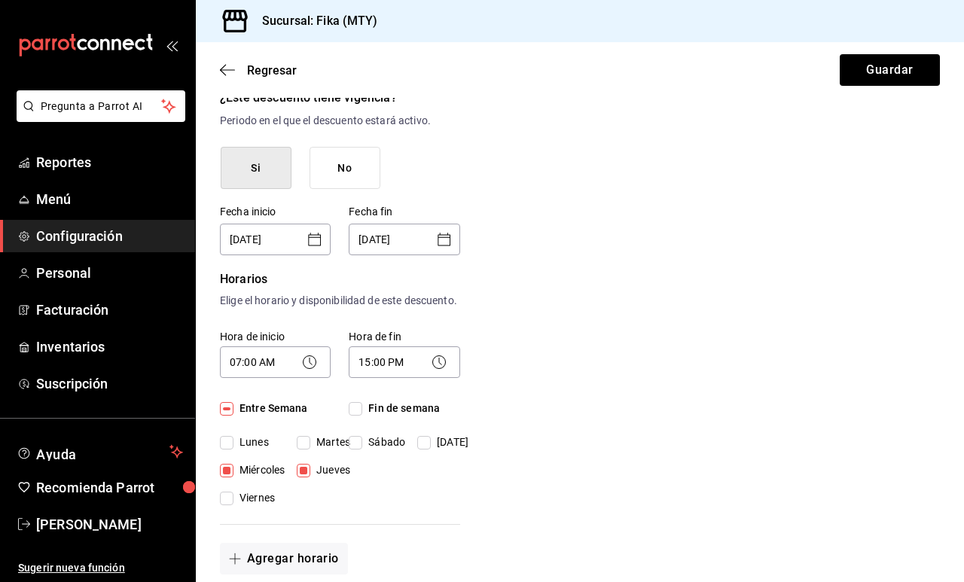
scroll to position [201, 0]
click at [318, 245] on icon "Open calendar" at bounding box center [315, 241] width 18 height 18
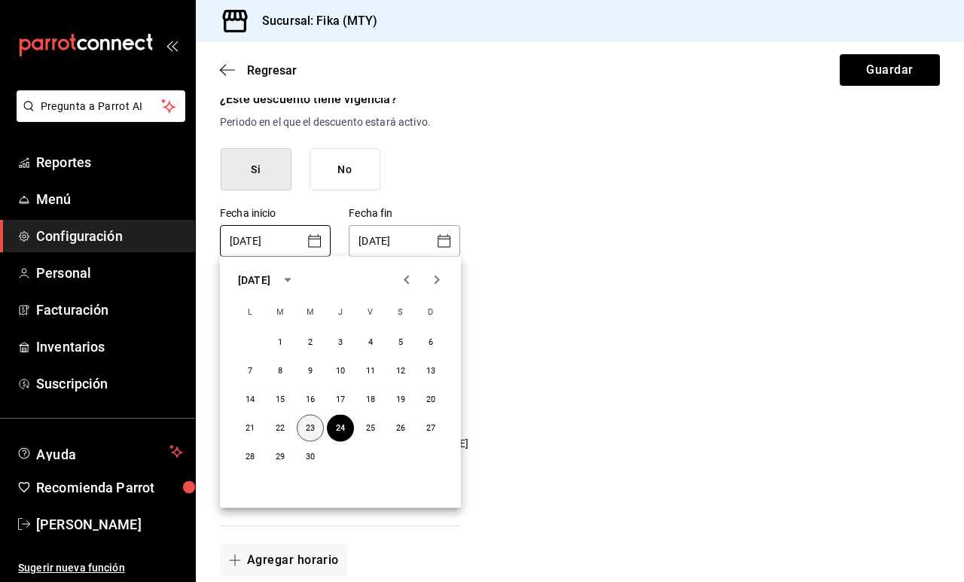
click at [314, 426] on button "23" at bounding box center [310, 428] width 27 height 27
type input "[DATE]"
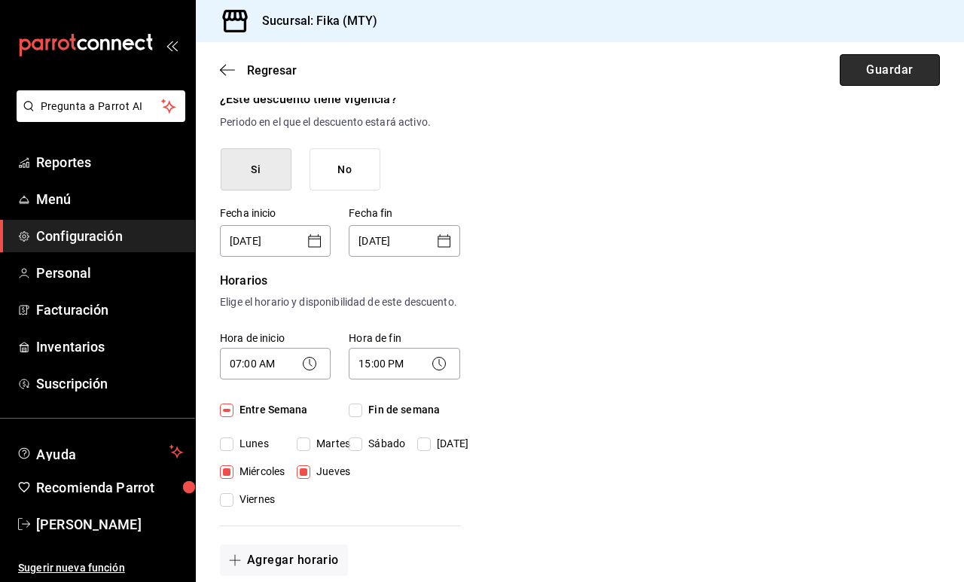
click at [871, 83] on button "Guardar" at bounding box center [890, 70] width 100 height 32
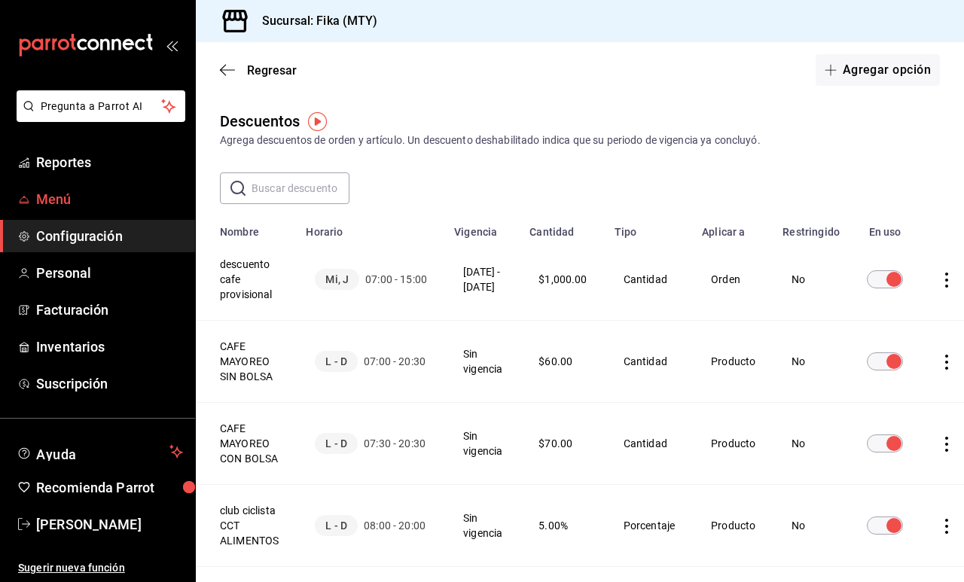
click at [72, 206] on span "Menú" at bounding box center [109, 199] width 147 height 20
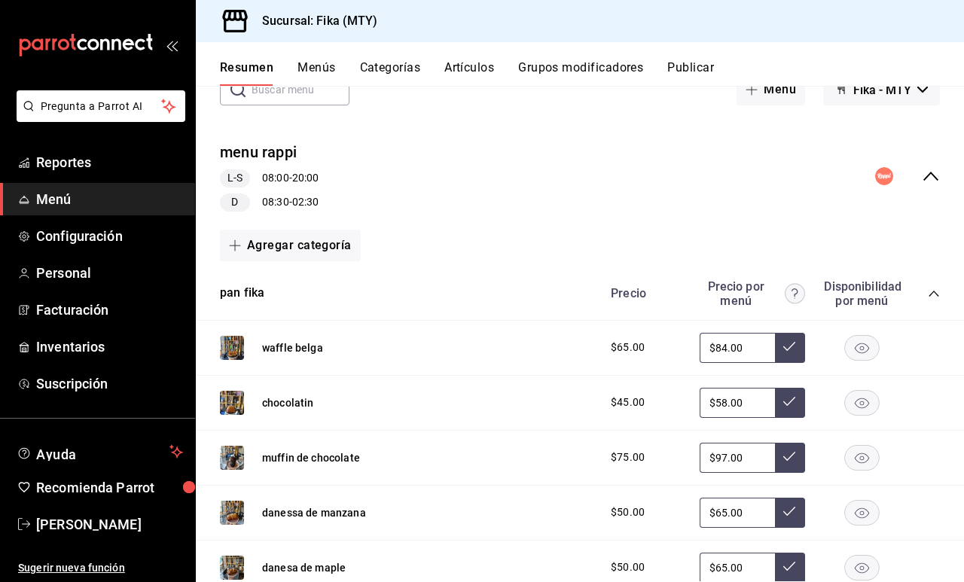
scroll to position [137, 0]
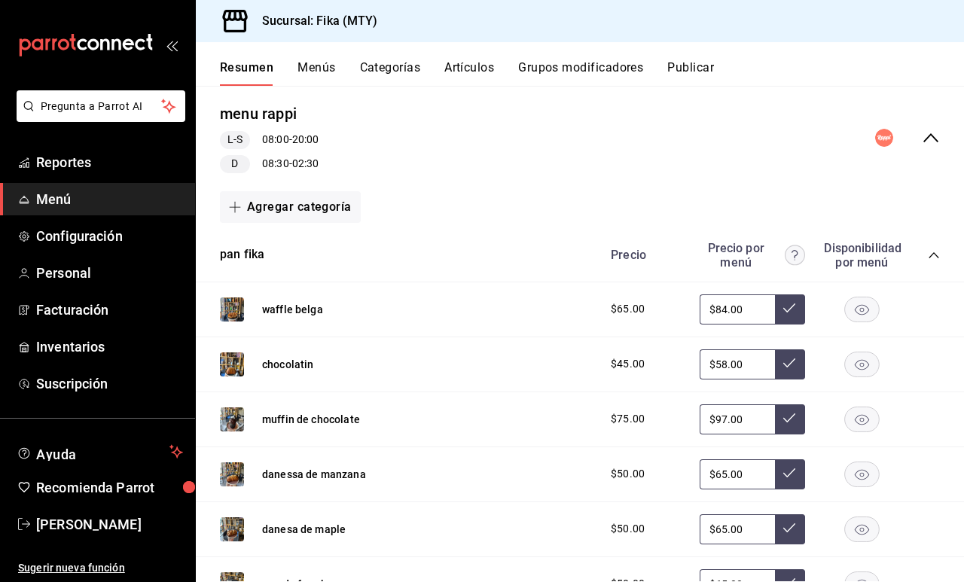
click at [865, 414] on rect "button" at bounding box center [862, 419] width 35 height 25
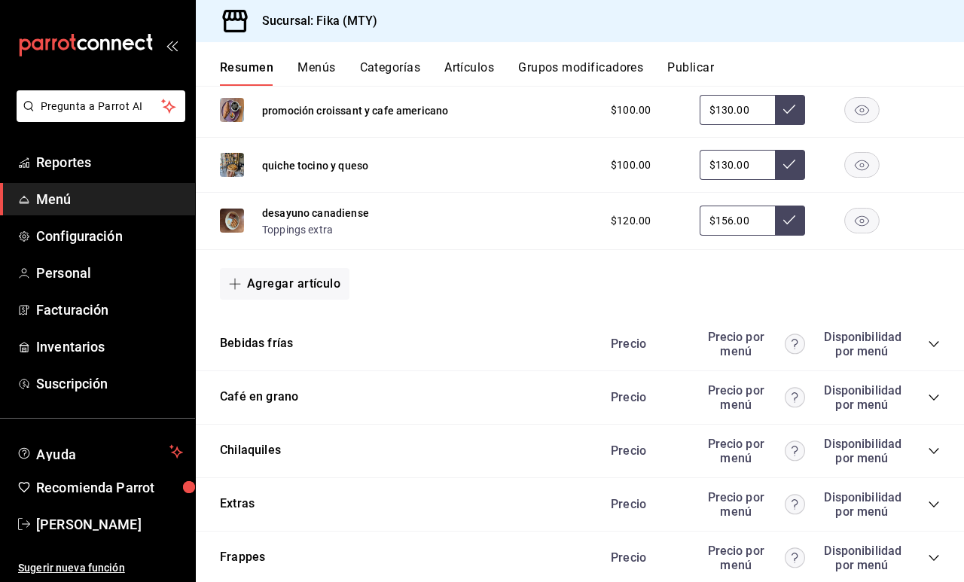
scroll to position [1287, 0]
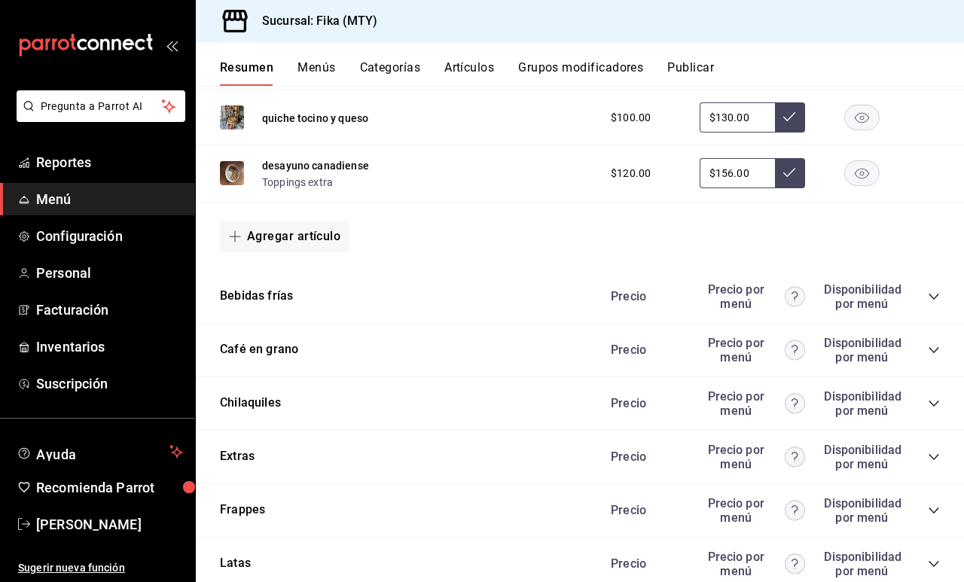
click at [608, 234] on div "Agregar artículo" at bounding box center [580, 237] width 720 height 32
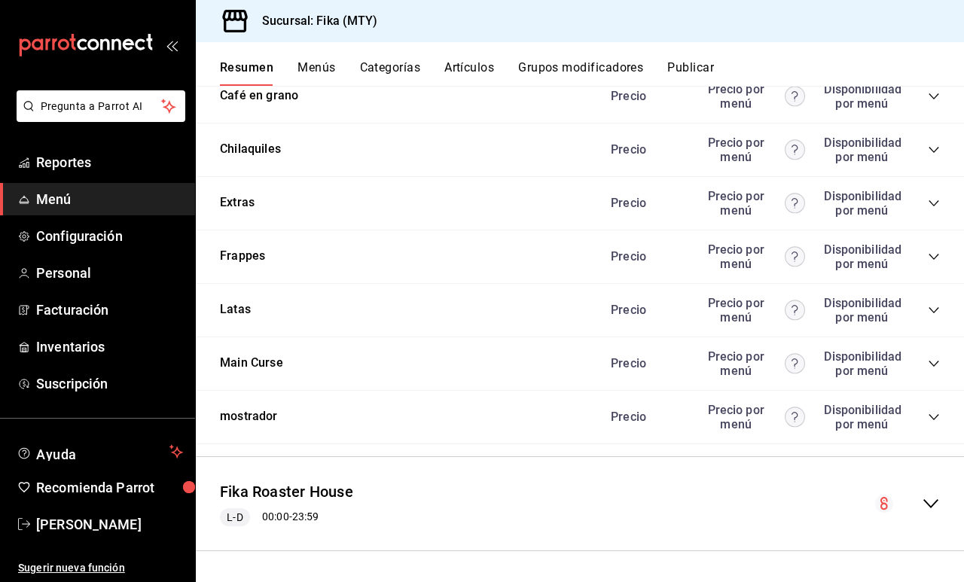
scroll to position [1540, 0]
click at [922, 505] on icon "collapse-menu-row" at bounding box center [931, 505] width 18 height 18
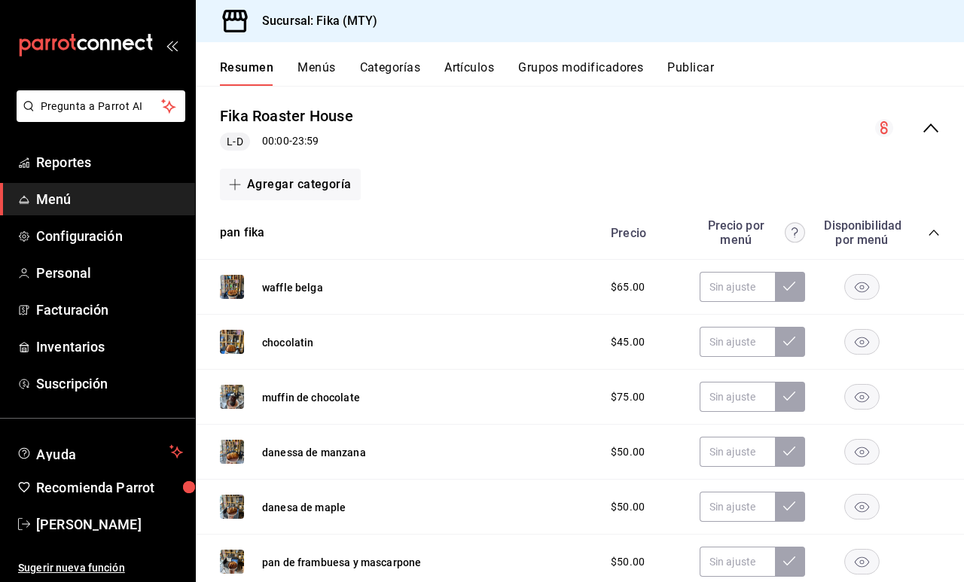
scroll to position [1921, 0]
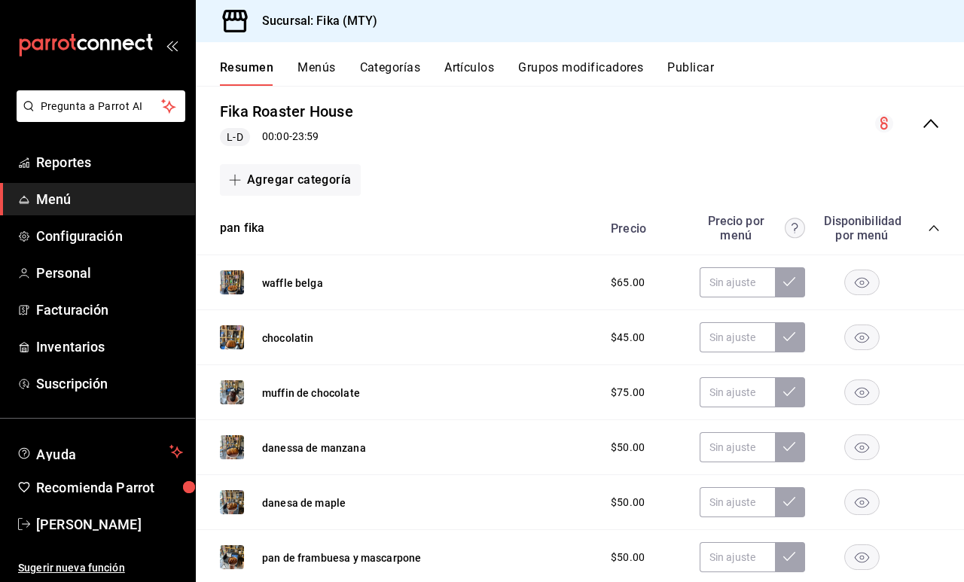
click at [865, 394] on rect "button" at bounding box center [862, 392] width 35 height 25
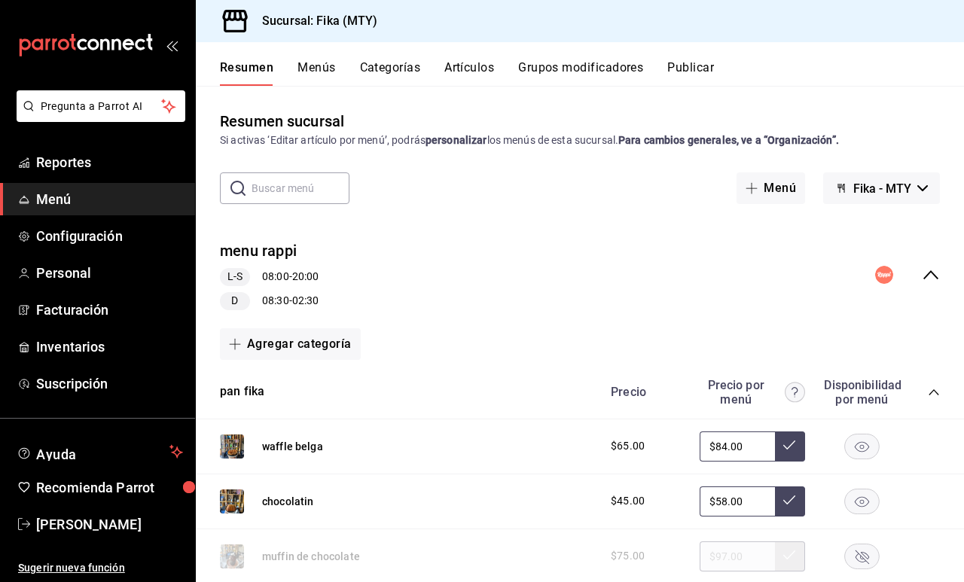
scroll to position [0, 0]
click at [83, 240] on span "Configuración" at bounding box center [109, 236] width 147 height 20
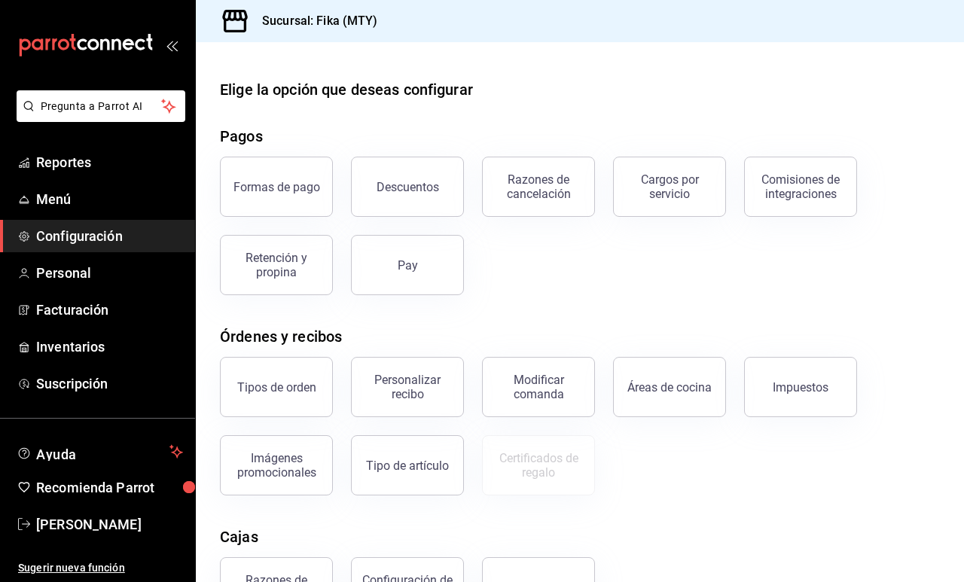
scroll to position [28, 0]
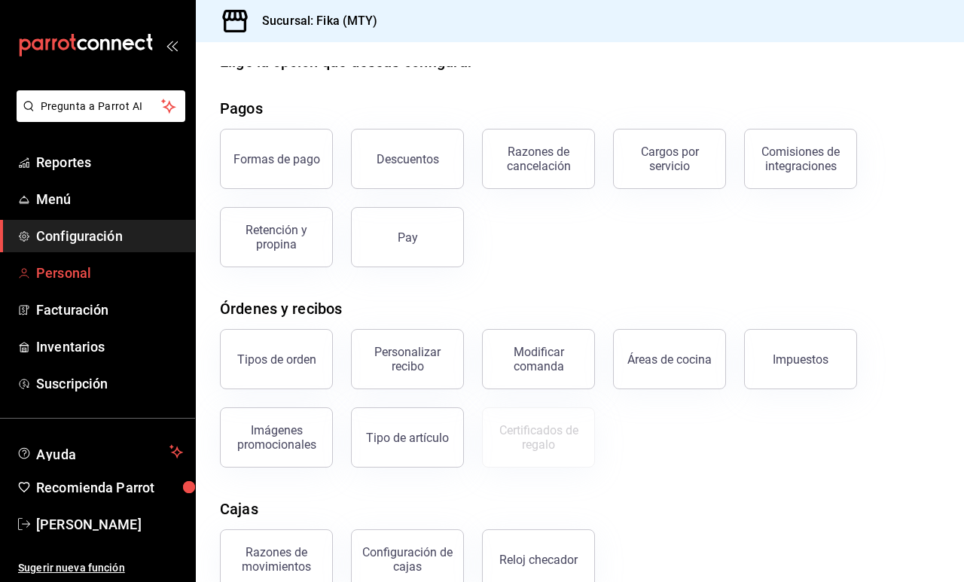
click at [74, 279] on span "Personal" at bounding box center [109, 273] width 147 height 20
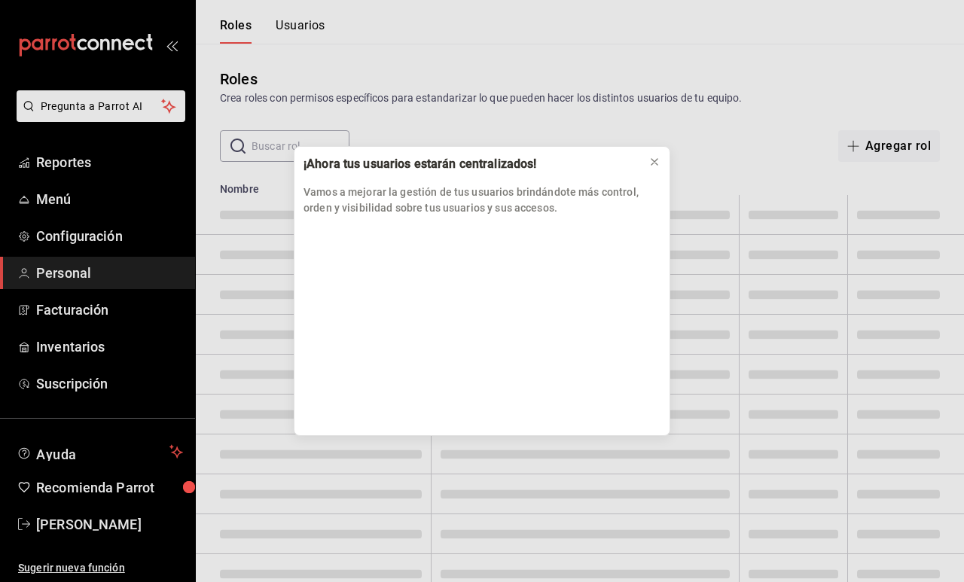
click at [89, 345] on div "¡Ahora tus usuarios estarán centralizados! Vamos a mejorar la gestión de tus us…" at bounding box center [482, 291] width 964 height 582
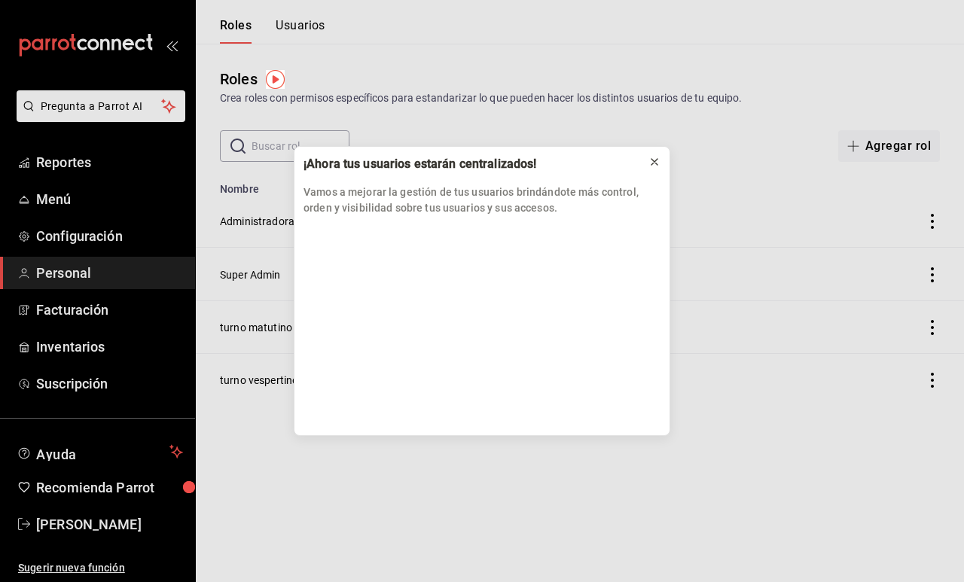
click at [657, 158] on icon at bounding box center [655, 162] width 12 height 12
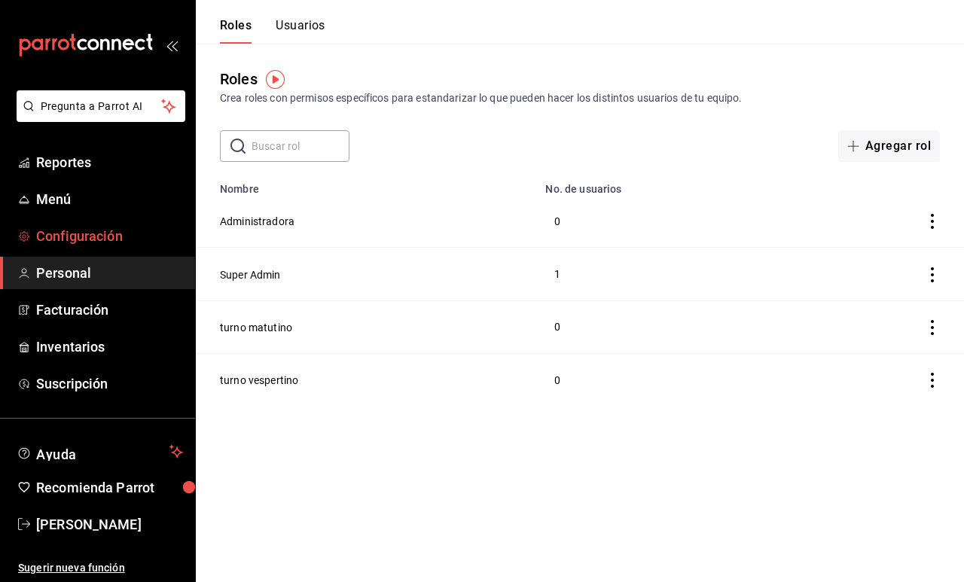
click at [85, 247] on link "Configuración" at bounding box center [97, 236] width 195 height 32
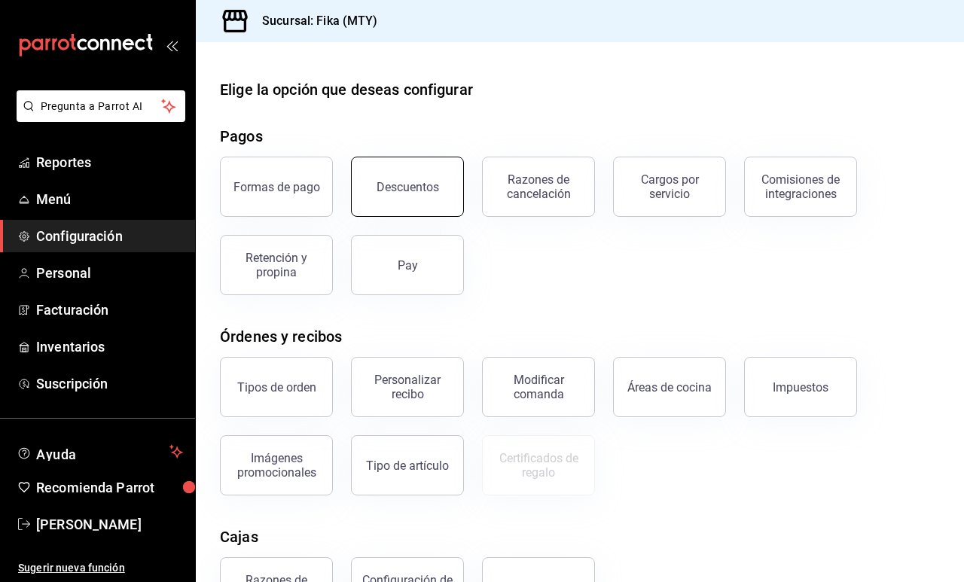
click at [431, 200] on button "Descuentos" at bounding box center [407, 187] width 113 height 60
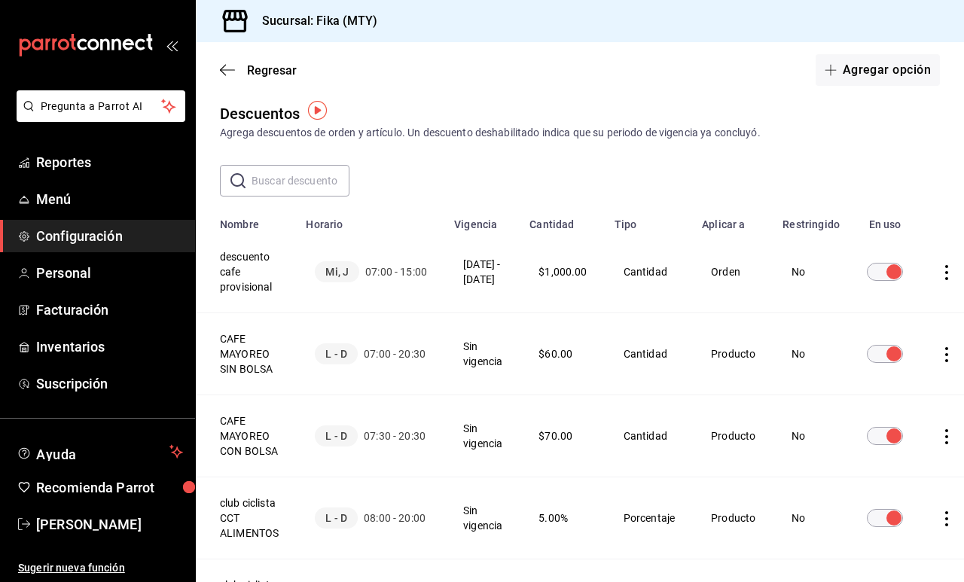
scroll to position [11, 0]
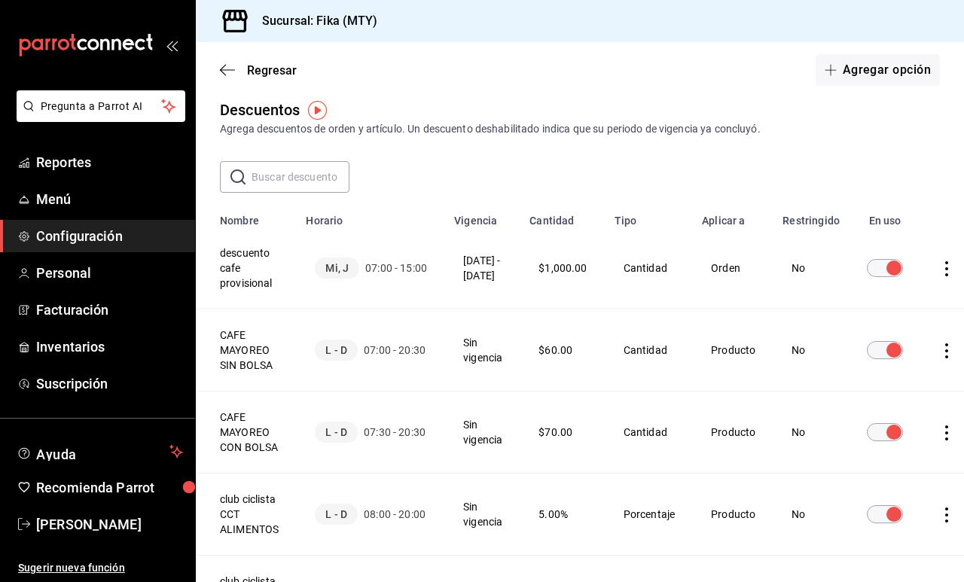
click at [907, 264] on input "discountsTable" at bounding box center [894, 268] width 54 height 18
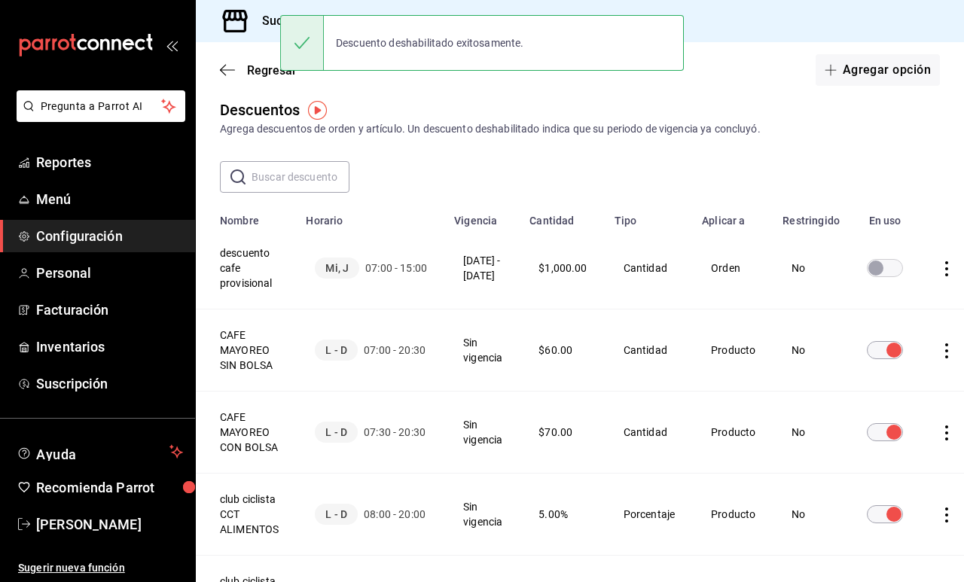
click at [954, 273] on icon "actions" at bounding box center [946, 268] width 15 height 15
click at [916, 294] on li "Eliminar" at bounding box center [889, 290] width 127 height 42
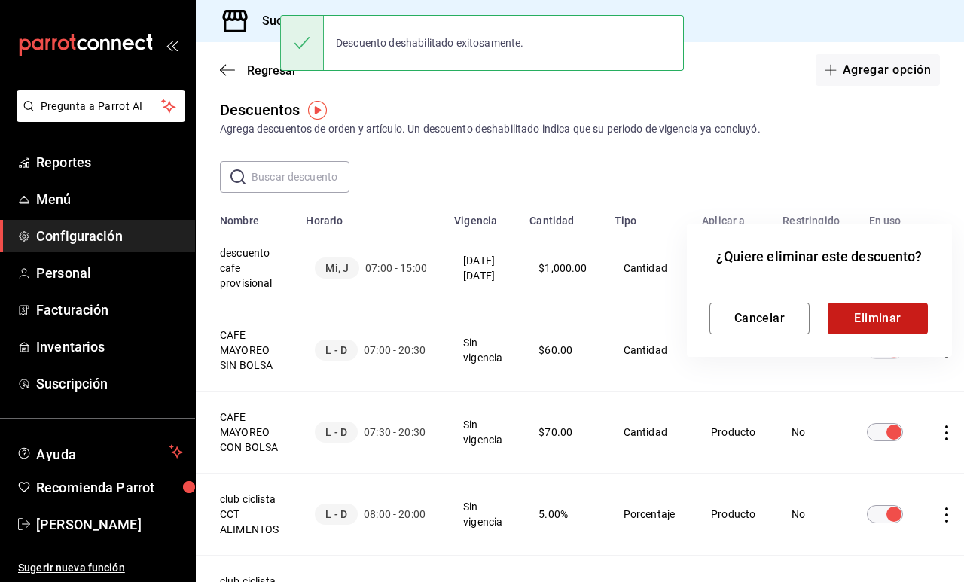
click at [847, 320] on button "Eliminar" at bounding box center [878, 319] width 100 height 32
